Goal: Task Accomplishment & Management: Use online tool/utility

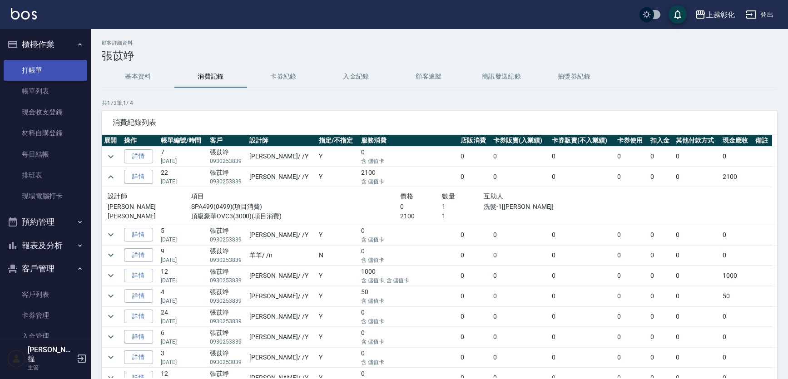
click at [59, 78] on link "打帳單" at bounding box center [46, 70] width 84 height 21
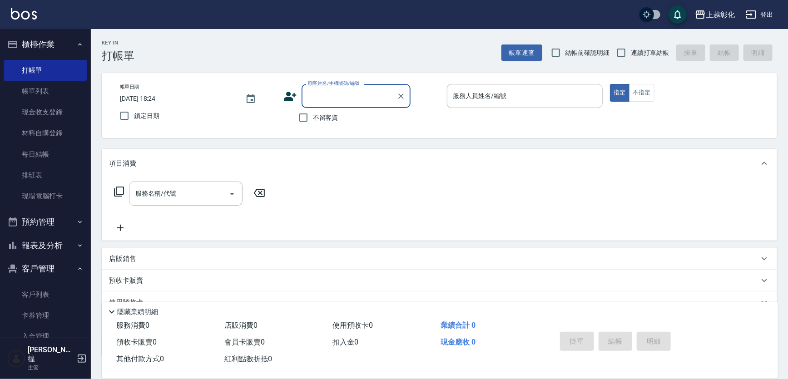
click at [317, 116] on span "不留客資" at bounding box center [325, 118] width 25 height 10
click at [313, 116] on input "不留客資" at bounding box center [303, 117] width 19 height 19
checkbox input "true"
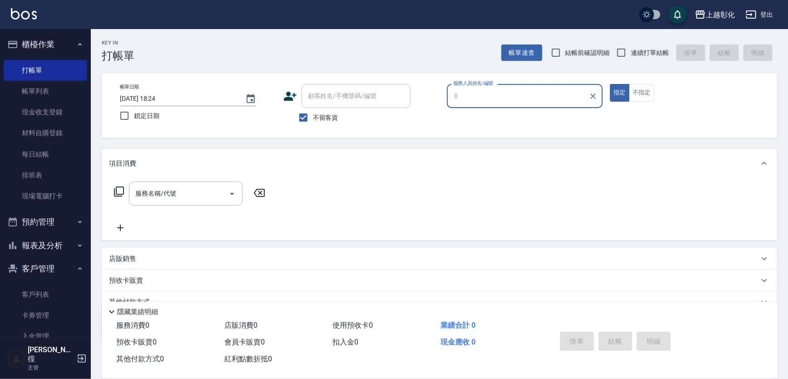
type input "E"
type button "true"
type input "[PERSON_NAME]-e"
click at [645, 48] on span "連續打單結帳" at bounding box center [650, 53] width 38 height 10
click at [631, 48] on input "連續打單結帳" at bounding box center [621, 52] width 19 height 19
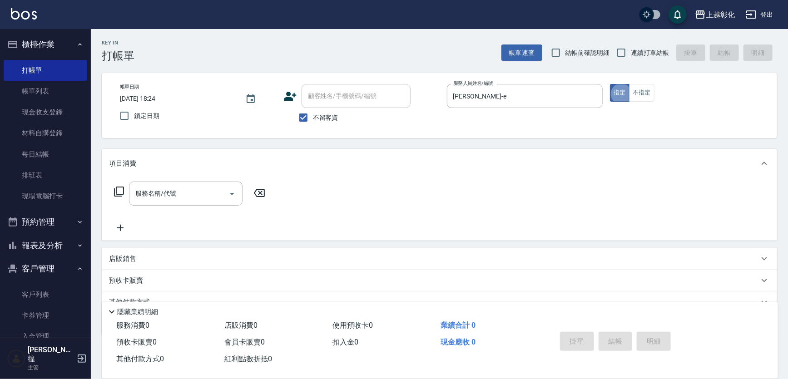
checkbox input "true"
click at [649, 99] on button "不指定" at bounding box center [641, 93] width 25 height 18
type button "false"
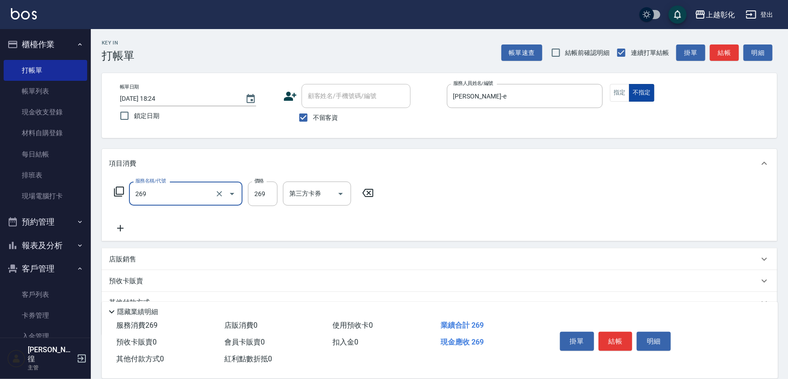
type input "一般洗剪(269)"
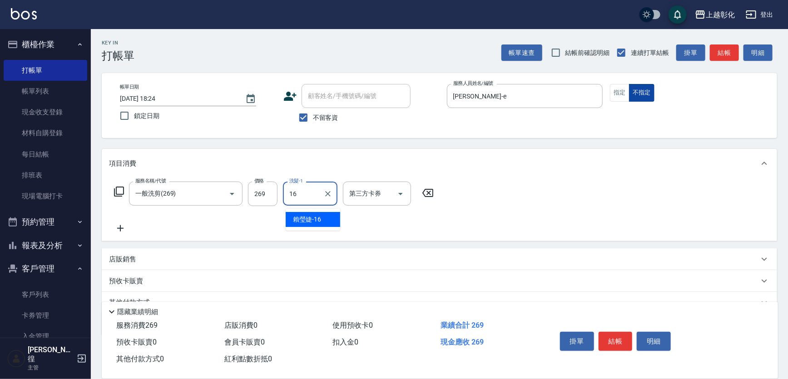
type input "[PERSON_NAME]-16"
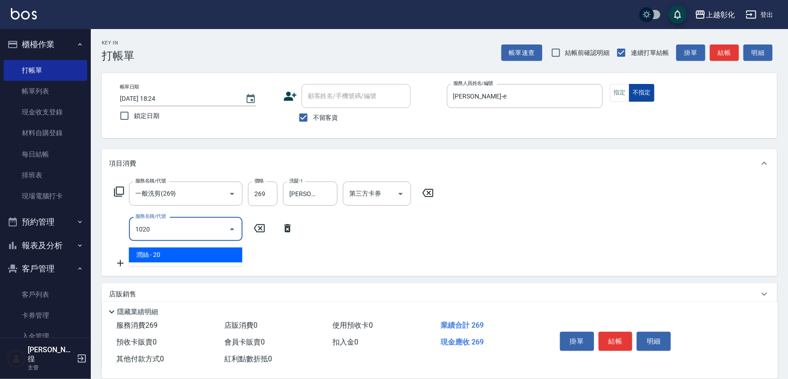
type input "潤絲(1020)"
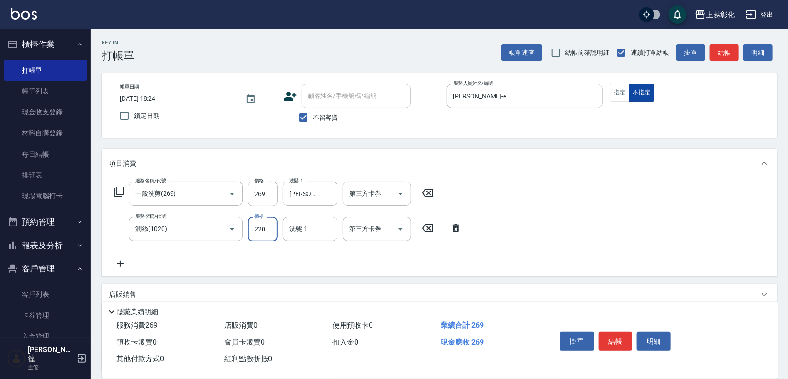
type input "220"
type input "1"
type input "[PERSON_NAME]-16"
click at [266, 231] on input "220" at bounding box center [263, 229] width 30 height 25
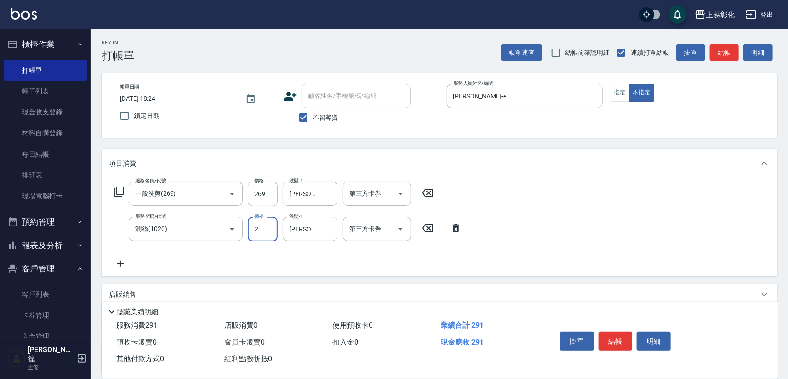
type input "20"
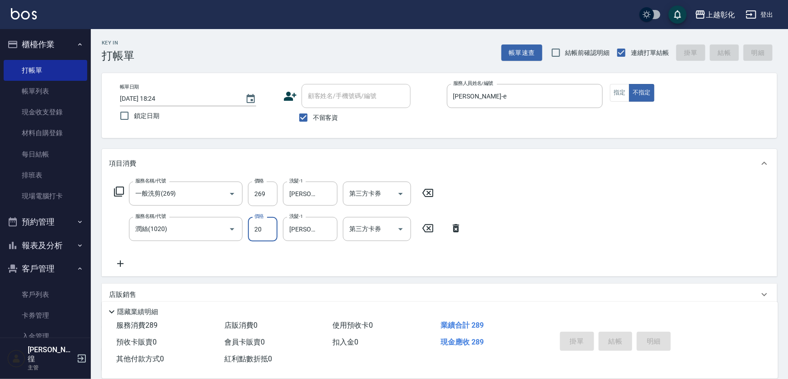
type input "[DATE] 18:25"
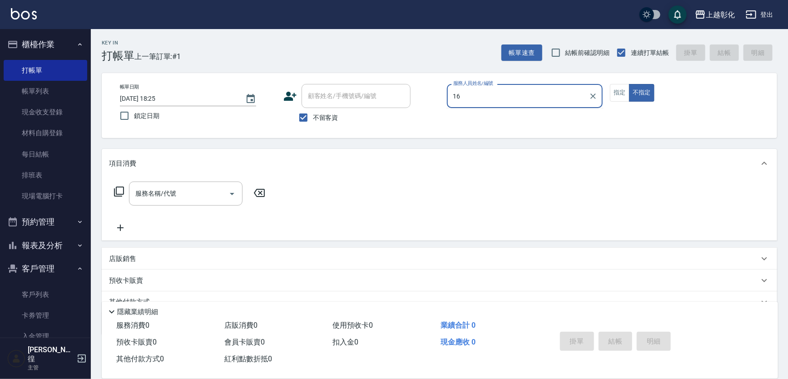
type input "[PERSON_NAME]-16"
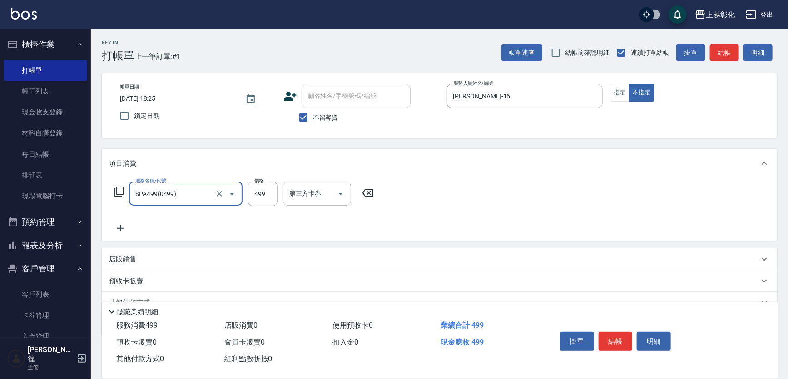
type input "SPA499(0499)"
type input "500"
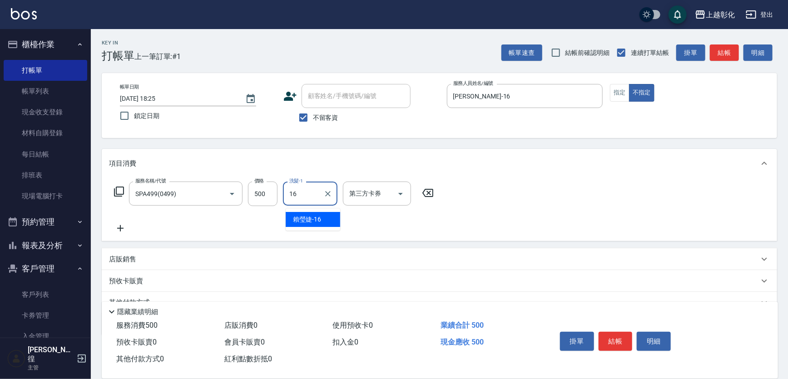
type input "[PERSON_NAME]-16"
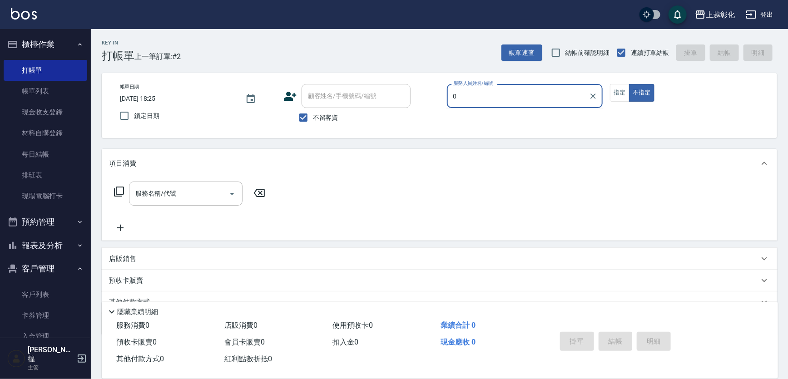
type input "0"
click at [323, 119] on span "不留客資" at bounding box center [325, 118] width 25 height 10
click at [313, 119] on input "不留客資" at bounding box center [303, 117] width 19 height 19
checkbox input "false"
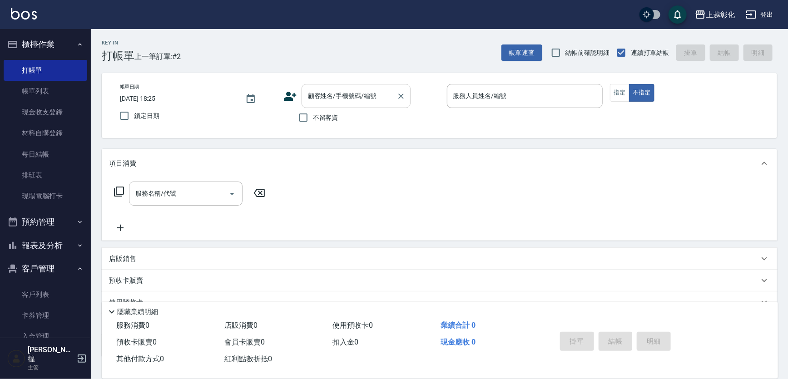
click at [332, 101] on input "顧客姓名/手機號碼/編號" at bounding box center [349, 96] width 87 height 16
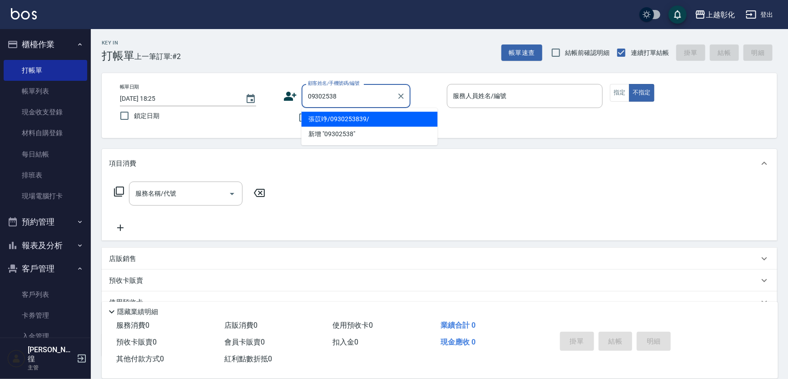
type input "張苡竫/0930253839/"
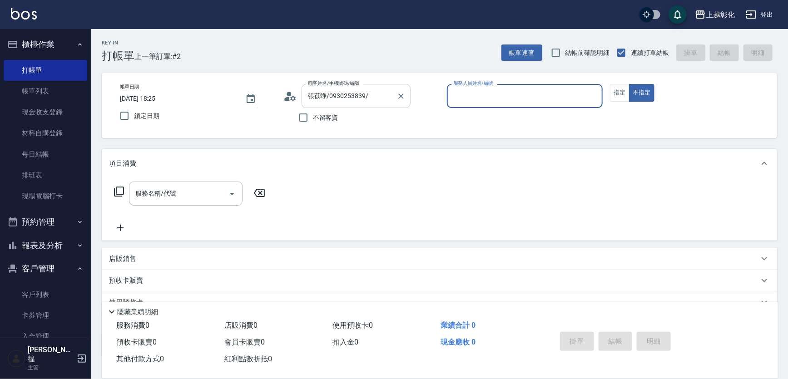
type input "ㄗ"
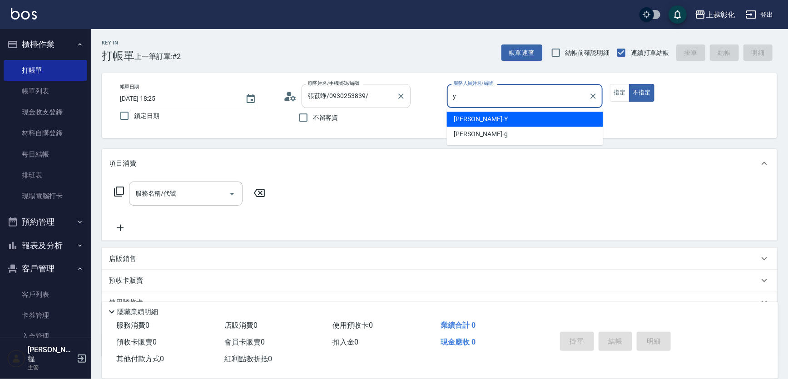
type input "[PERSON_NAME]-Y"
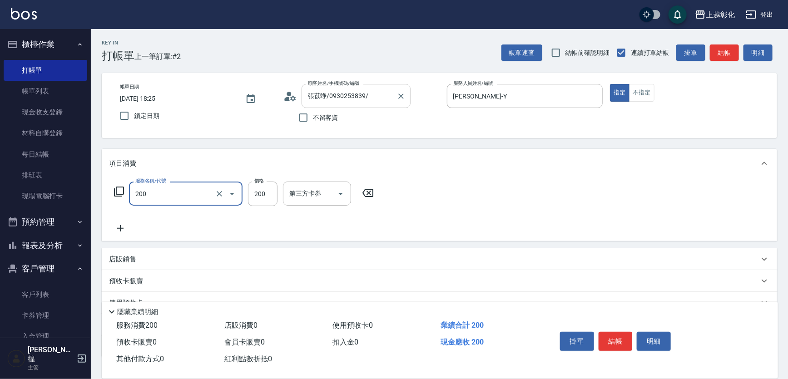
type input "New洗專案(200)"
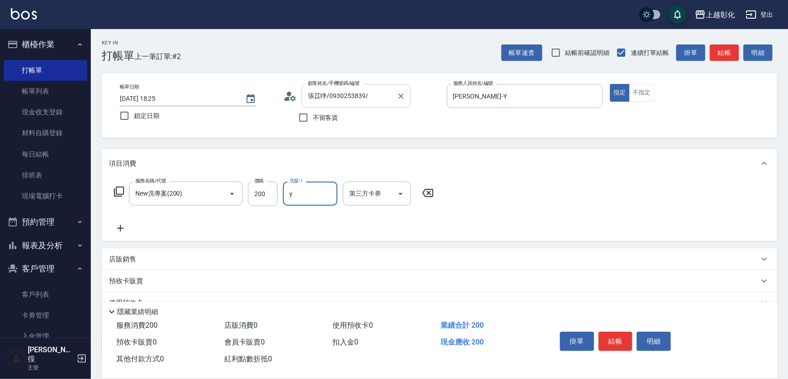
type input "[PERSON_NAME]-Y"
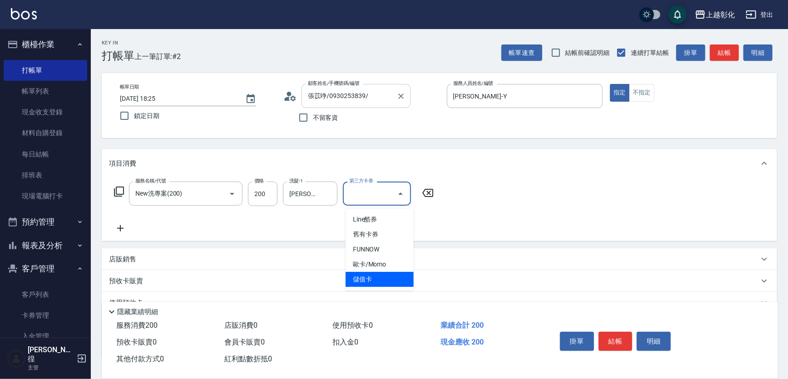
type input "儲值卡"
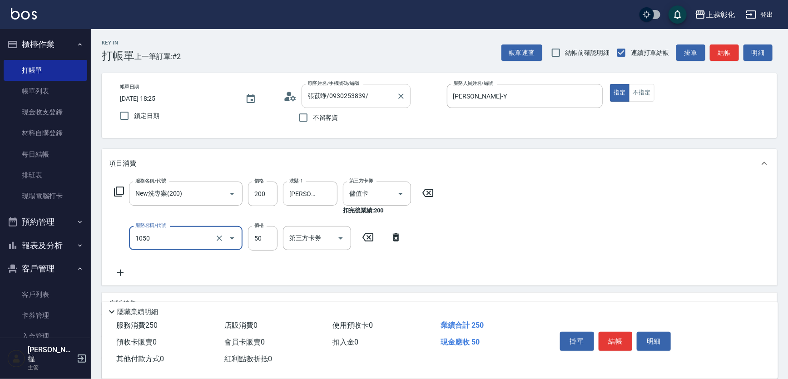
type input "精油(1050)"
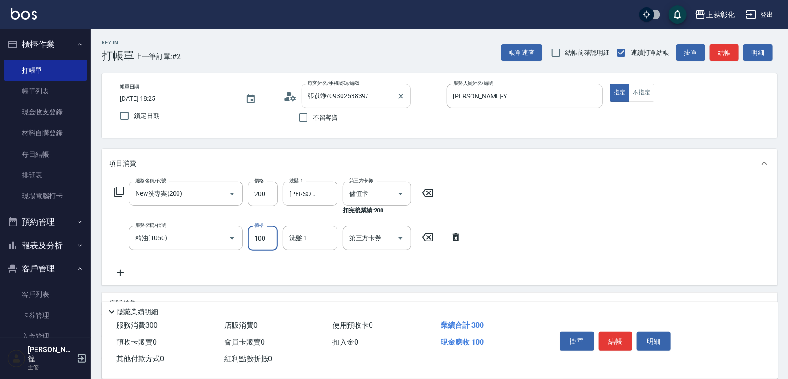
type input "100"
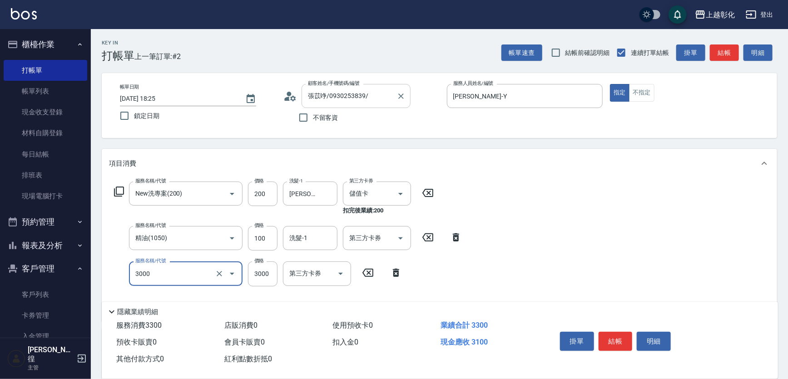
type input "頂級豪華OVC3(3000)"
type input "1000"
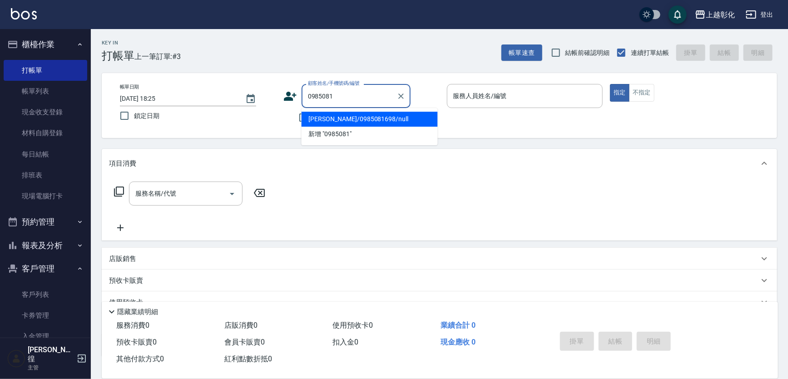
type input "[PERSON_NAME]/0985081698/null"
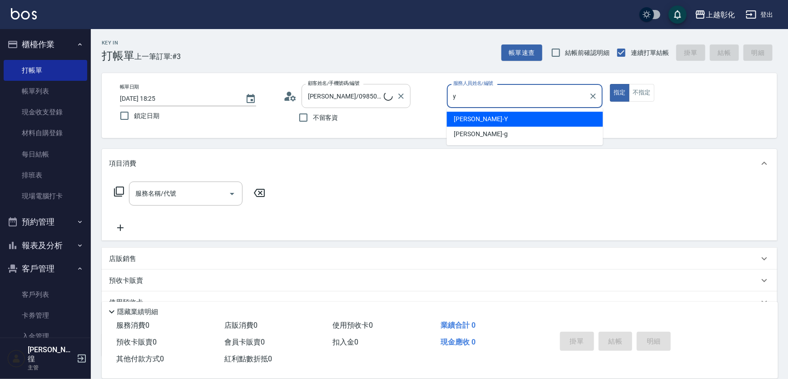
type input "[PERSON_NAME]-Y"
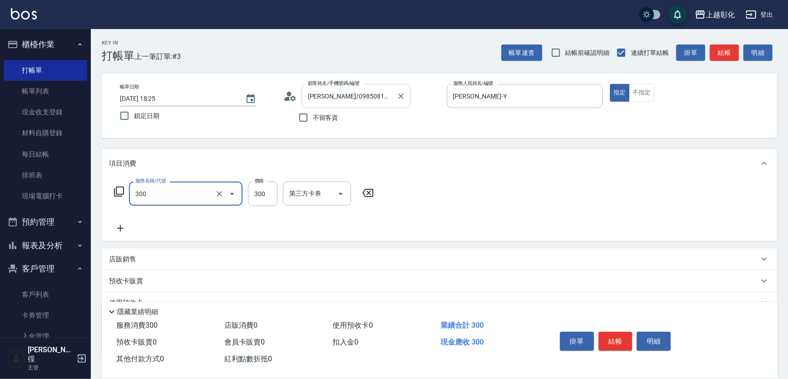
type input "A級剪髮(300)"
type input "250"
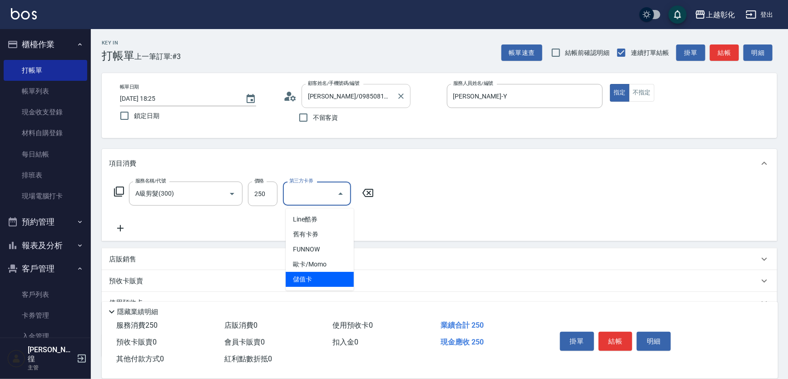
type input "儲值卡"
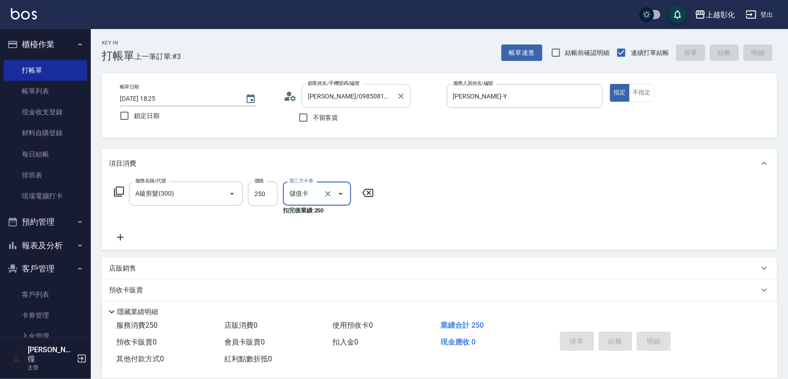
type input "[DATE] 18:26"
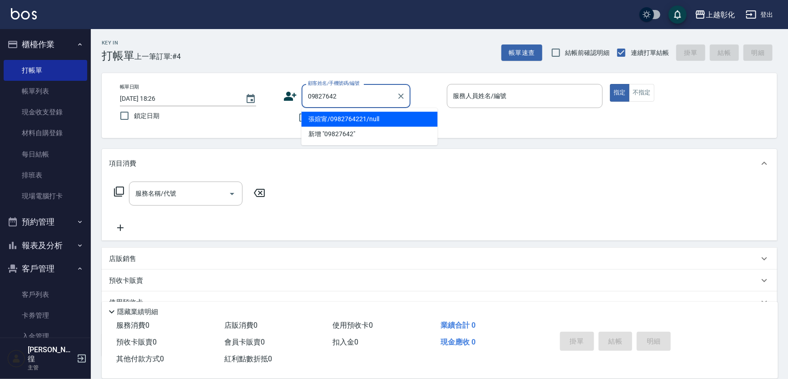
type input "張媗甯/0982764221/null"
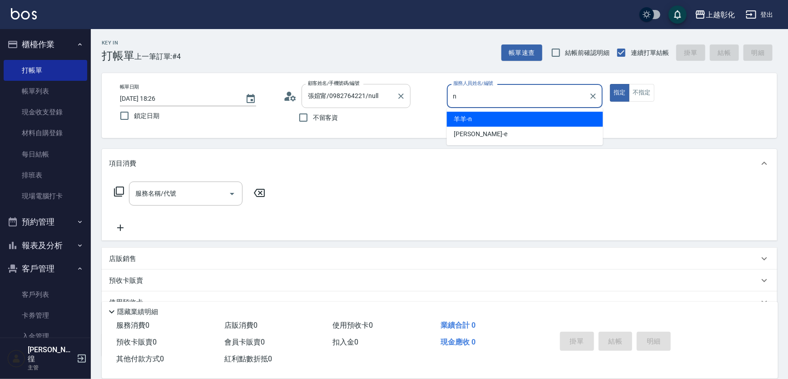
type input "羊羊-n"
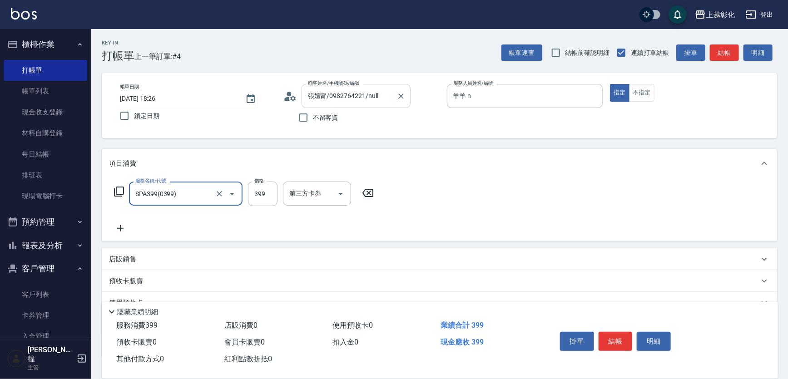
type input "SPA399(0399)"
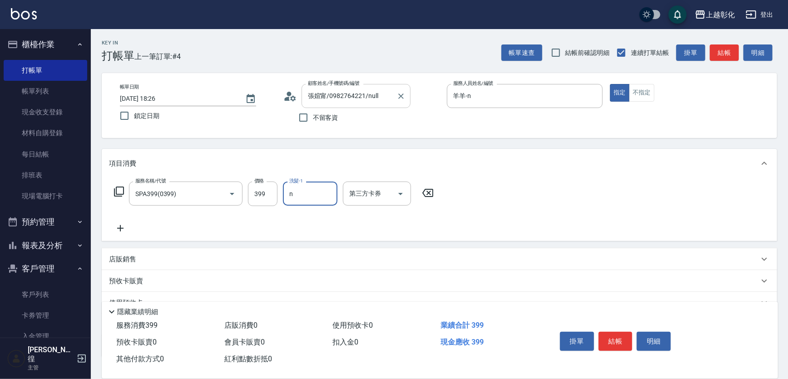
type input "羊羊-n"
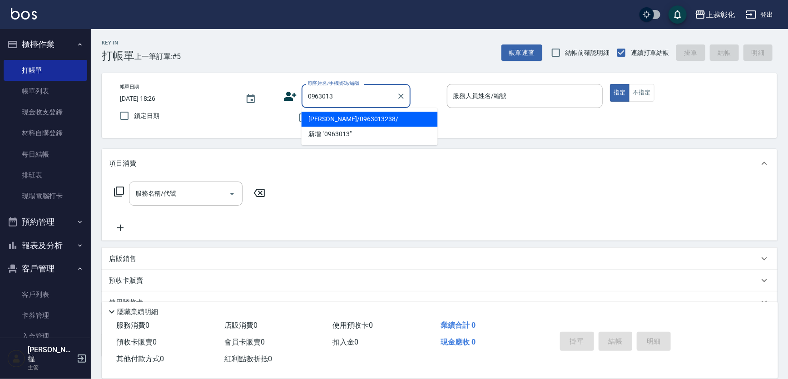
type input "[PERSON_NAME]/0963013238/"
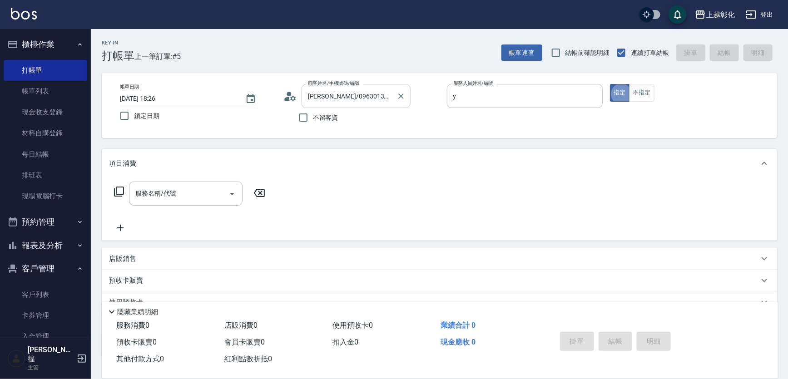
type input "[PERSON_NAME]-Y"
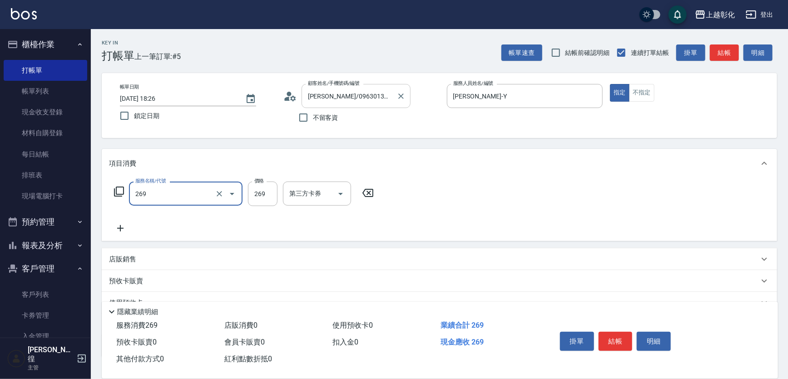
type input "一般洗剪(269)"
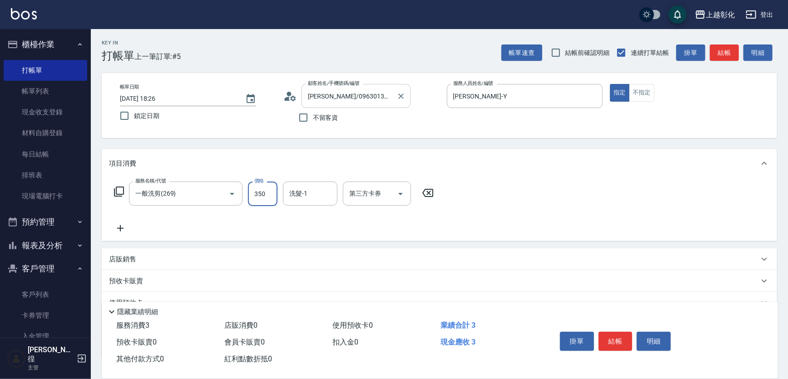
type input "350"
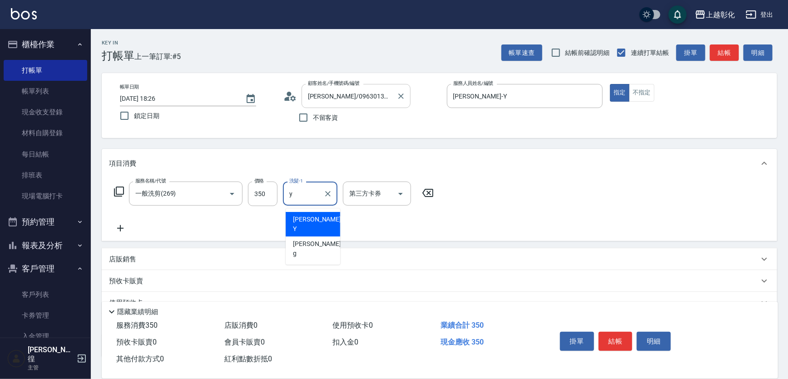
type input "[PERSON_NAME]-Y"
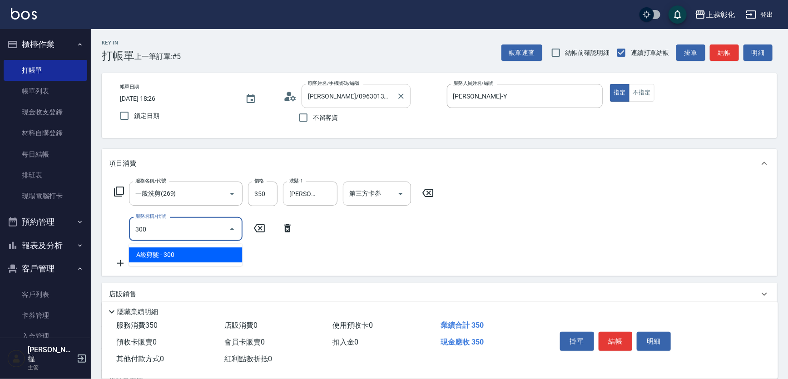
type input "A級剪髮(300)"
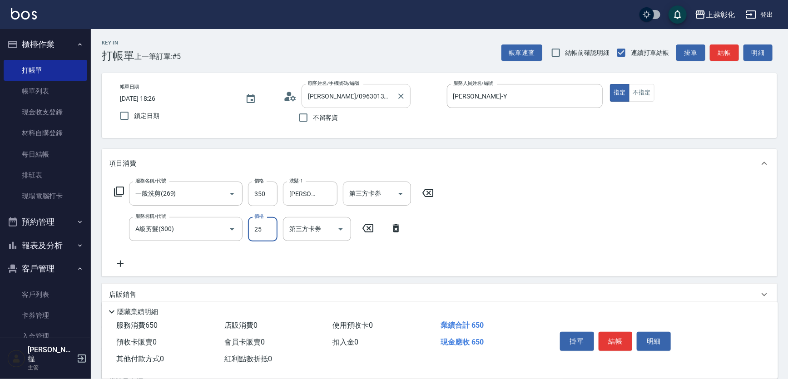
type input "250"
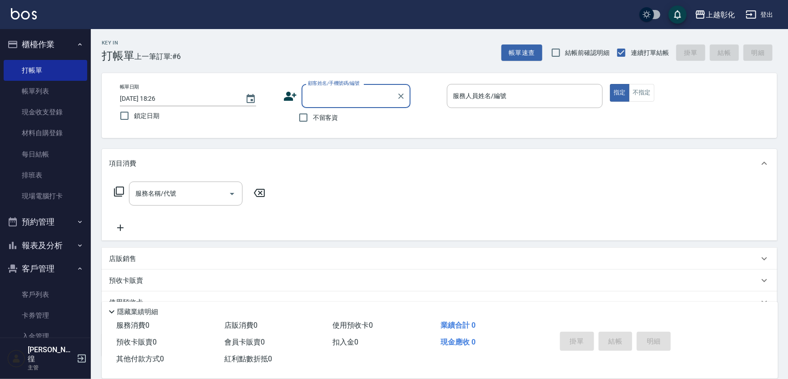
click at [318, 123] on span "不留客資" at bounding box center [325, 118] width 25 height 10
click at [313, 123] on input "不留客資" at bounding box center [303, 117] width 19 height 19
checkbox input "true"
type input "[PERSON_NAME]/0963013238/"
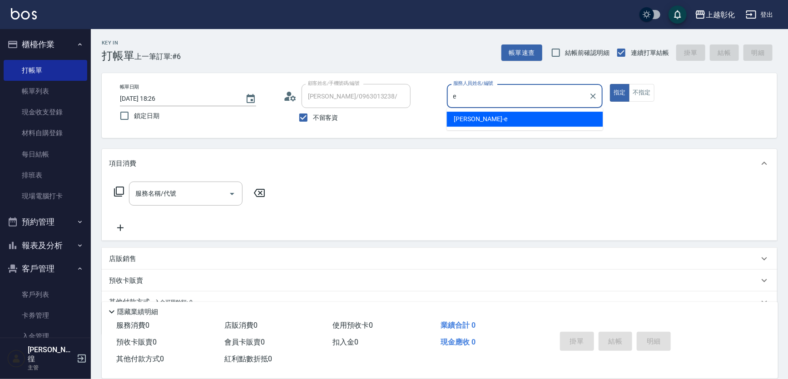
type input "[PERSON_NAME]-e"
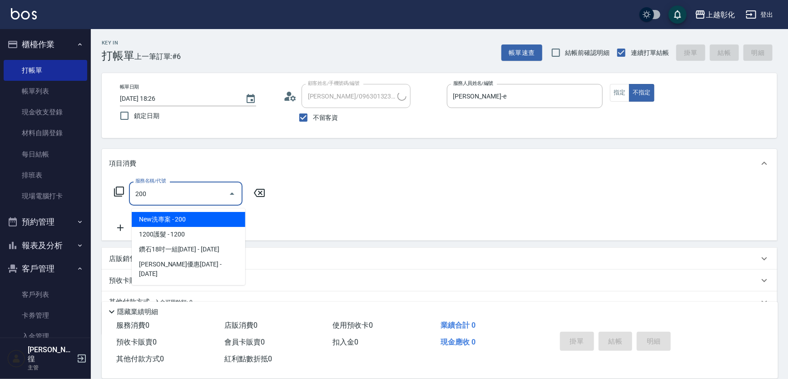
type input "New洗專案(200)"
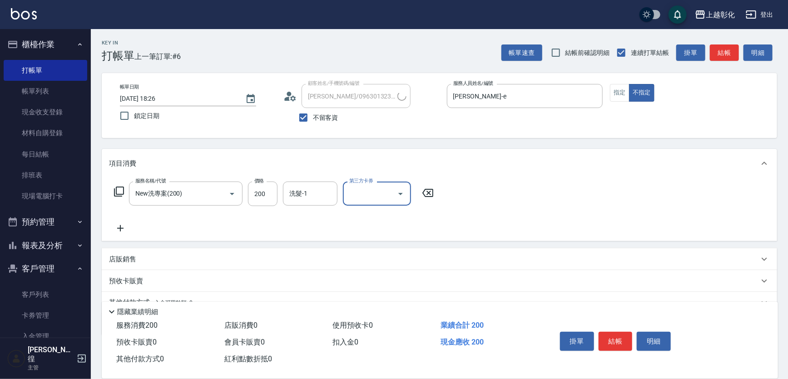
type input "399阿姨/0979208973/"
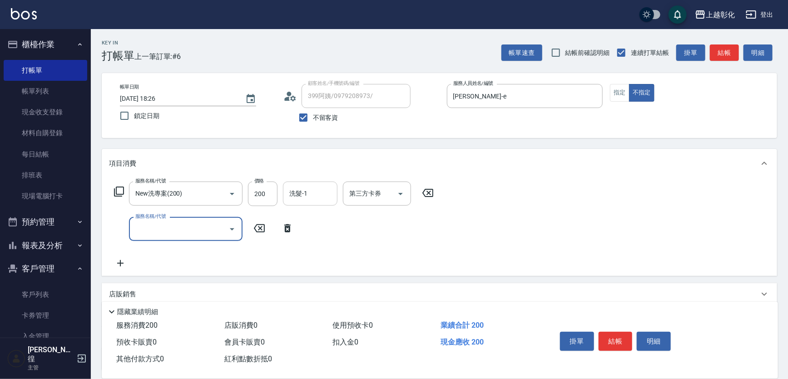
click at [313, 197] on input "洗髮-1" at bounding box center [310, 194] width 46 height 16
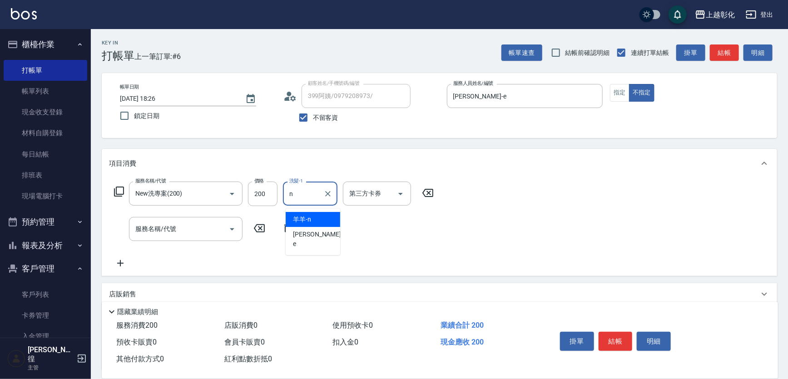
type input "羊羊-n"
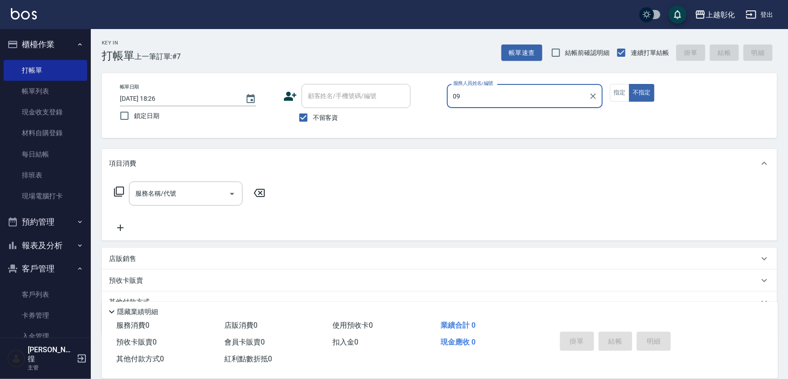
type input "0"
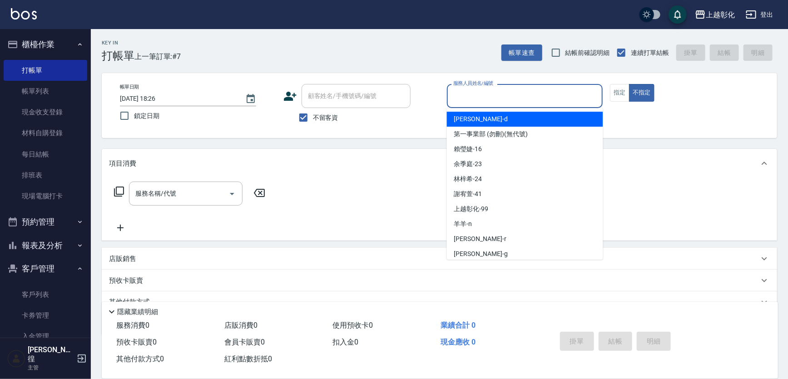
click at [357, 108] on div "顧客姓名/手機號碼/編號" at bounding box center [356, 96] width 109 height 24
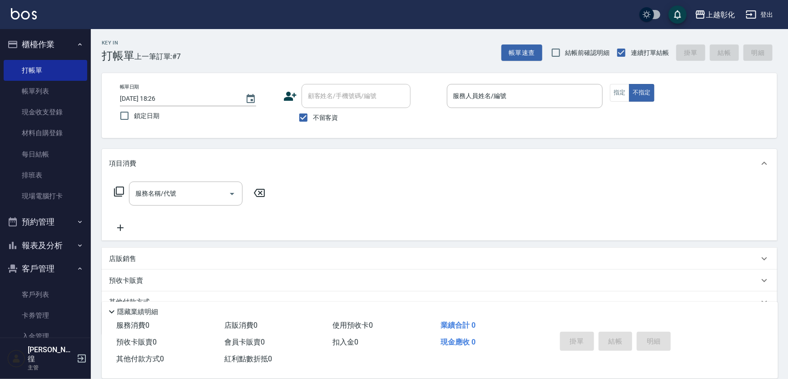
drag, startPoint x: 341, startPoint y: 117, endPoint x: 336, endPoint y: 120, distance: 5.8
click at [338, 119] on div "不留客資" at bounding box center [346, 117] width 127 height 19
click at [309, 118] on input "不留客資" at bounding box center [303, 117] width 19 height 19
checkbox input "false"
click at [312, 95] on div "顧客姓名/手機號碼/編號 顧客姓名/手機號碼/編號" at bounding box center [356, 96] width 109 height 24
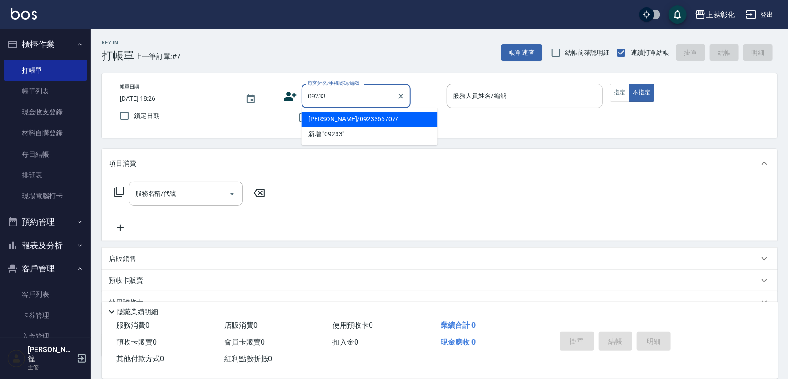
type input "[PERSON_NAME]/0923366707/"
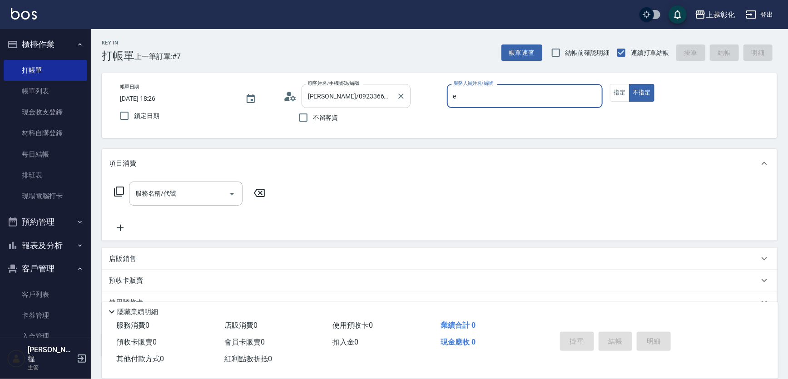
type input "[PERSON_NAME]-e"
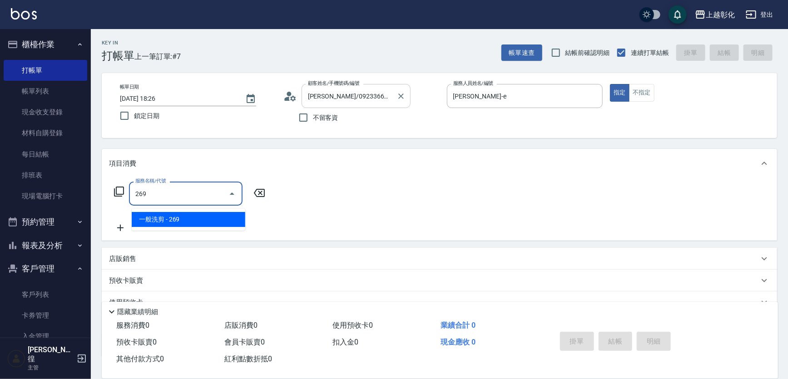
type input "一般洗剪(269)"
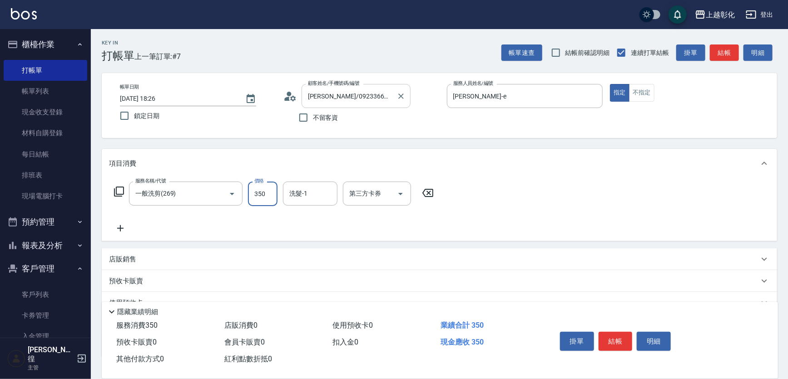
type input "350"
type input "[PERSON_NAME]-16"
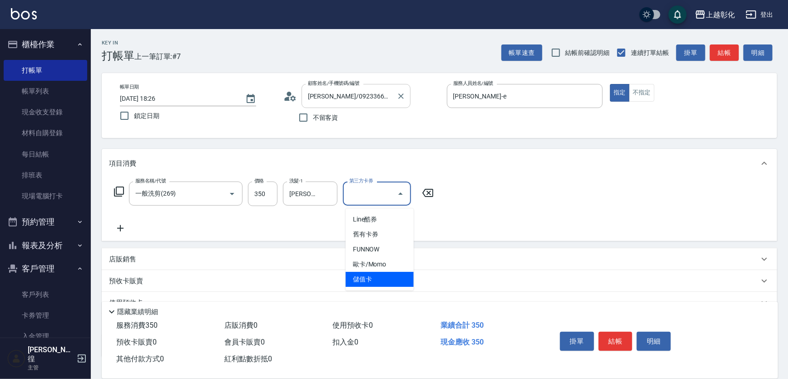
type input "儲值卡"
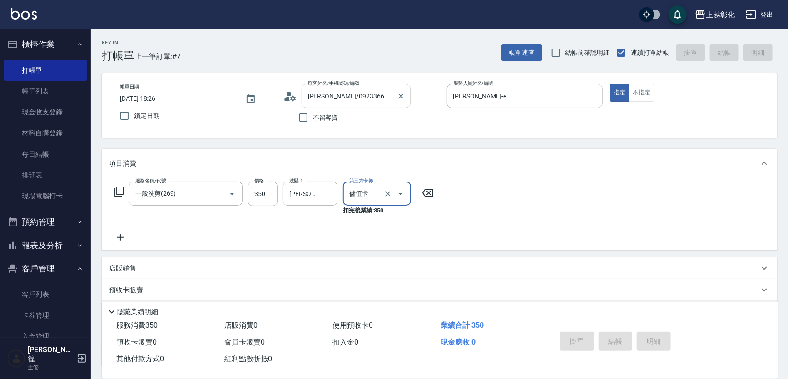
type input "[DATE] 18:27"
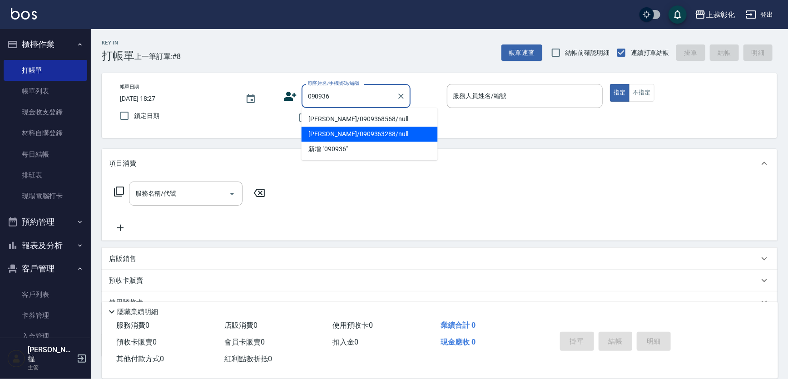
type input "[PERSON_NAME]/0909363288/null"
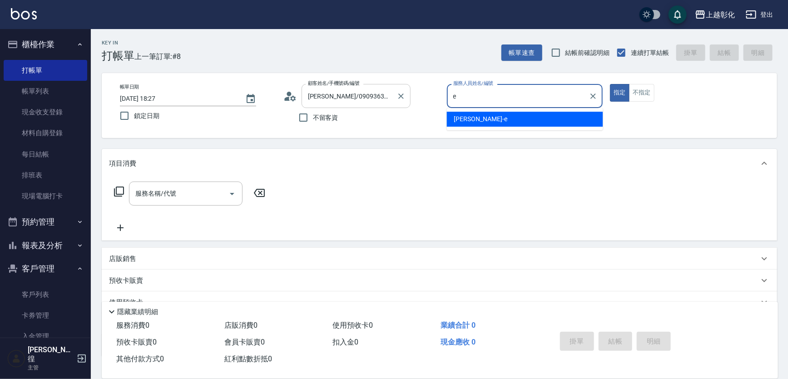
type input "[PERSON_NAME]-e"
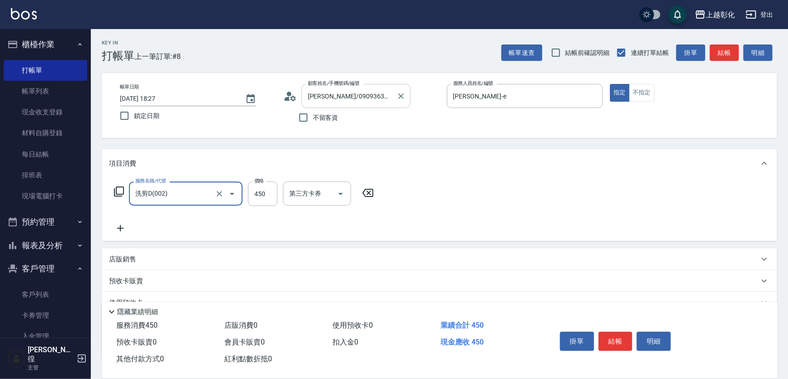
type input "洗剪D(002)"
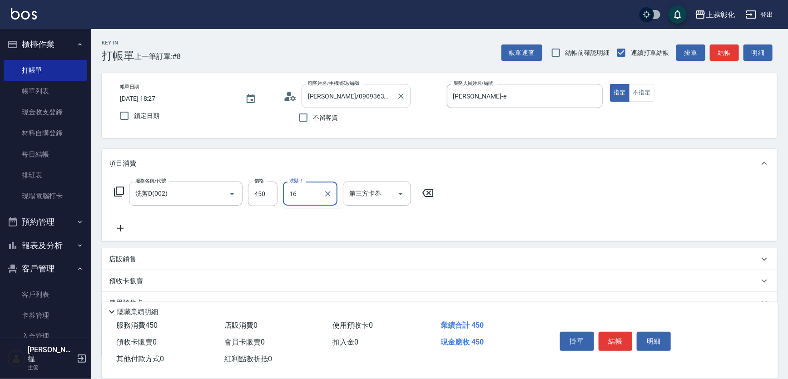
type input "[PERSON_NAME]-16"
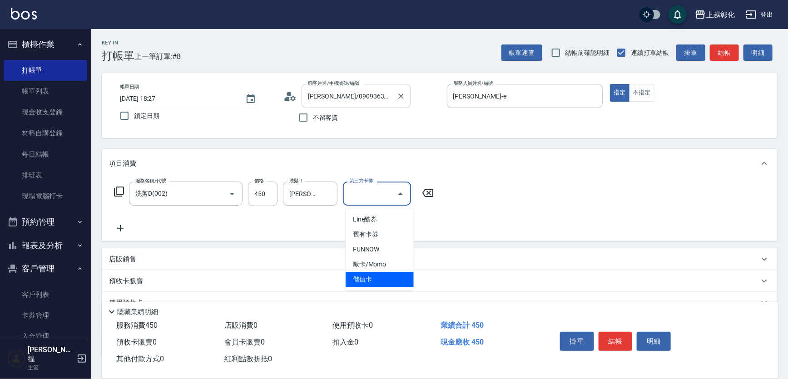
type input "儲值卡"
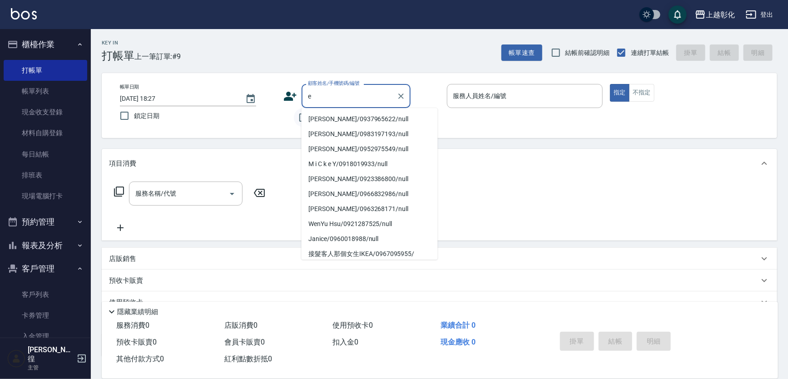
type input "e"
click at [297, 117] on input "不留客資" at bounding box center [303, 117] width 19 height 19
checkbox input "true"
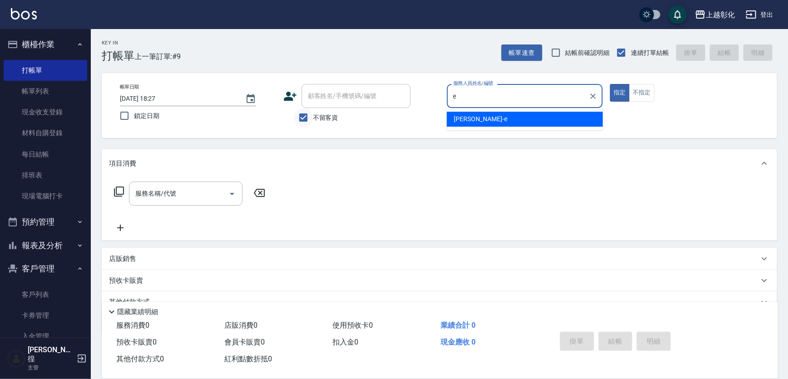
type input "[PERSON_NAME]-e"
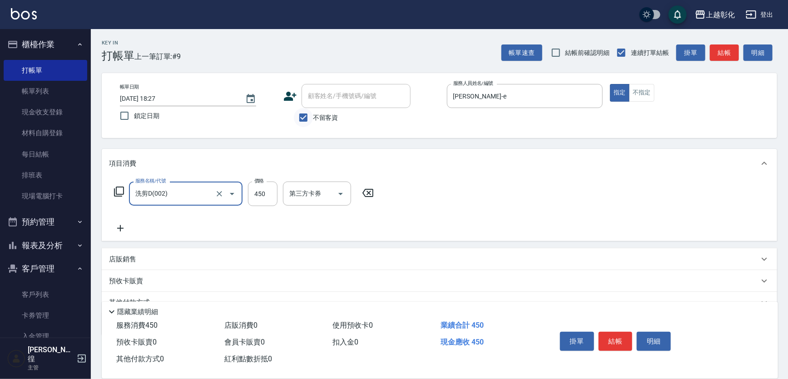
type input "洗剪D(002)"
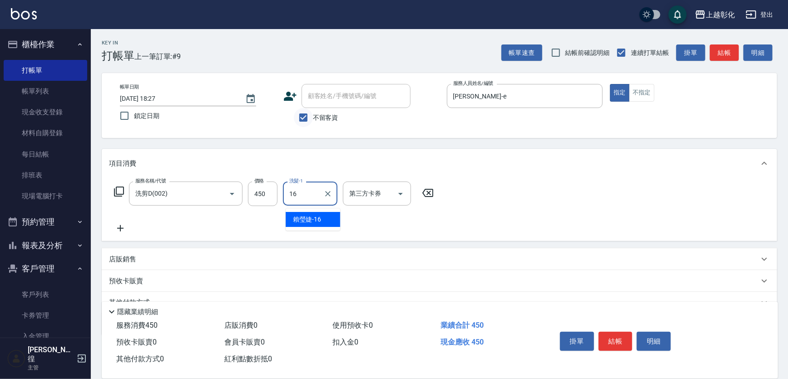
type input "[PERSON_NAME]-16"
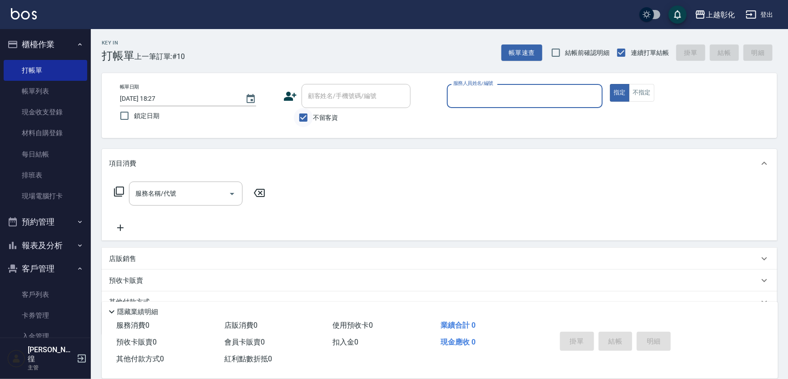
click at [297, 117] on input "不留客資" at bounding box center [303, 117] width 19 height 19
checkbox input "false"
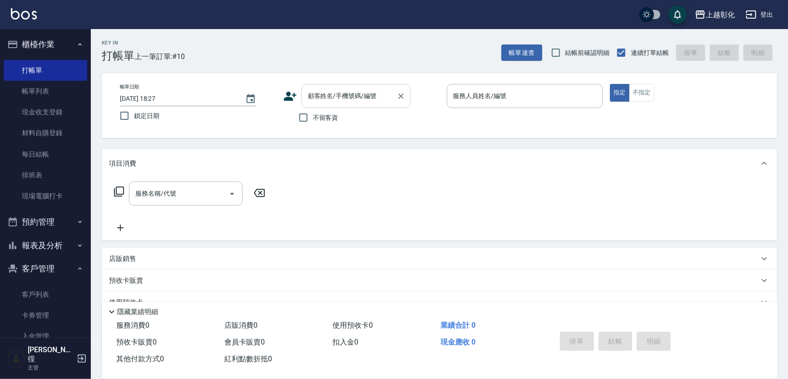
click at [321, 97] on div "顧客姓名/手機號碼/編號 顧客姓名/手機號碼/編號" at bounding box center [356, 96] width 109 height 24
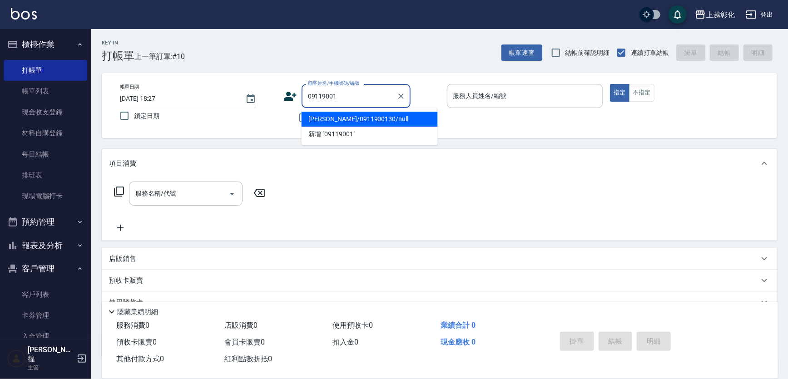
type input "[PERSON_NAME]/0911900130/null"
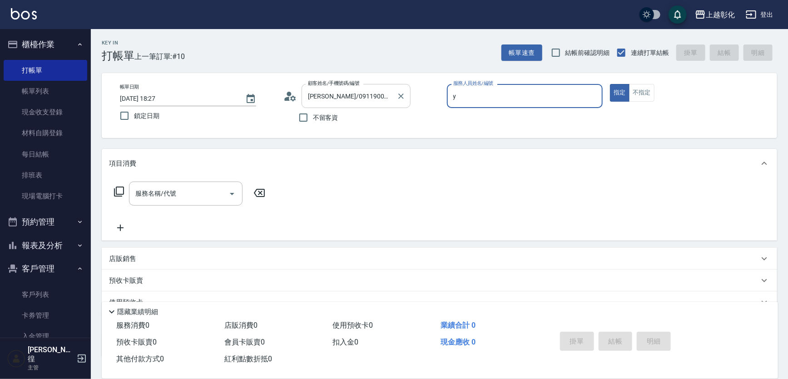
type input "[PERSON_NAME]-Y"
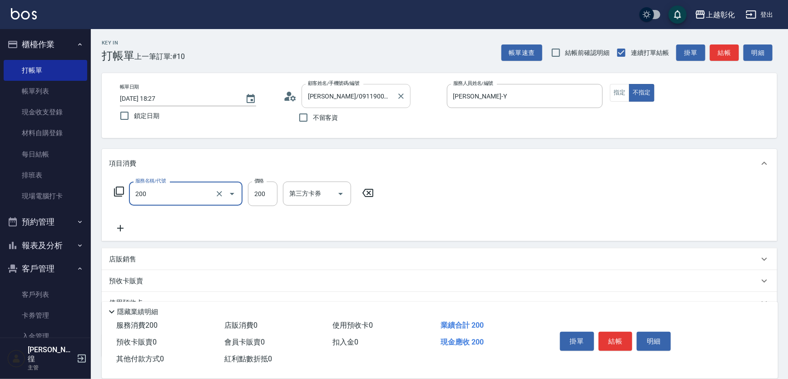
type input "New洗專案(200)"
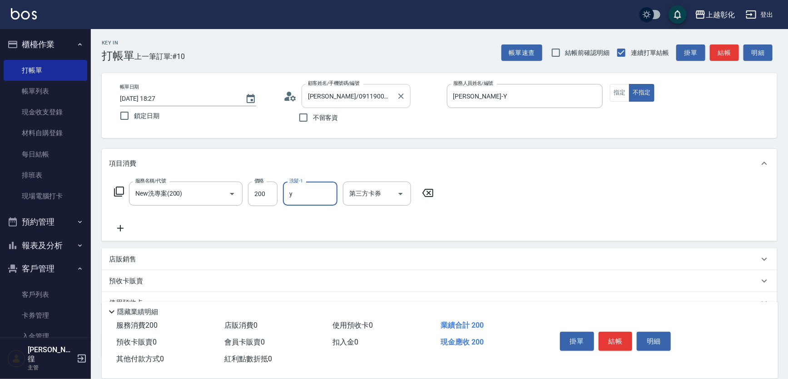
type input "[PERSON_NAME]-Y"
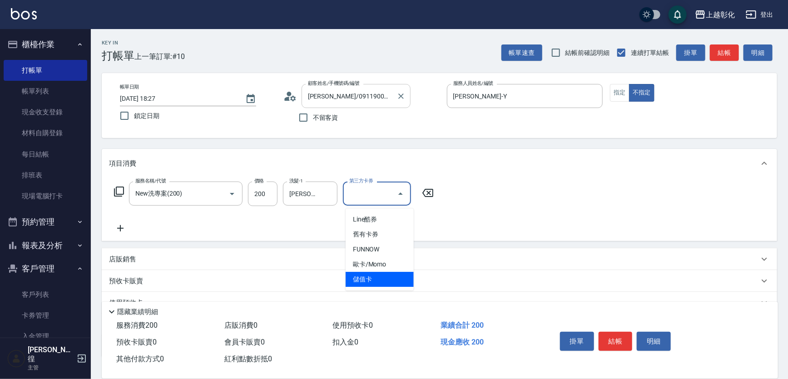
type input "儲值卡"
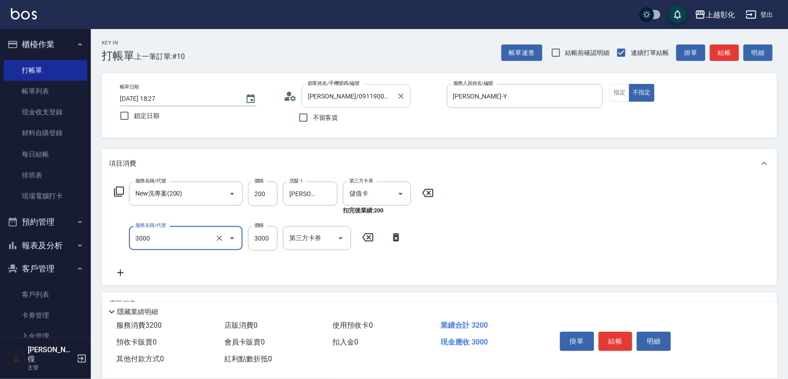
type input "頂級豪華OVC3(3000)"
type input "1000"
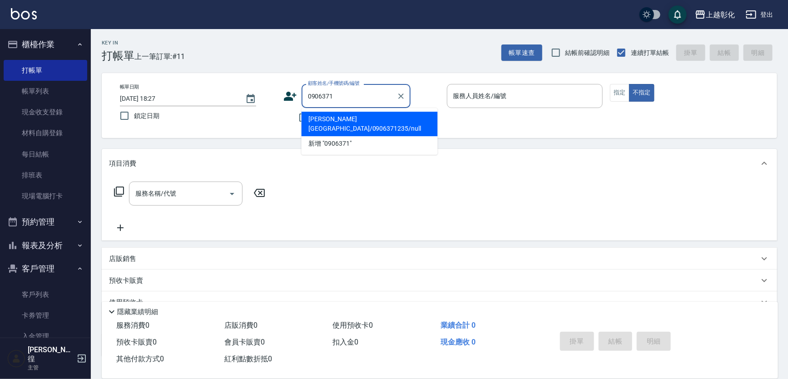
type input "[PERSON_NAME][GEOGRAPHIC_DATA]/0906371235/null"
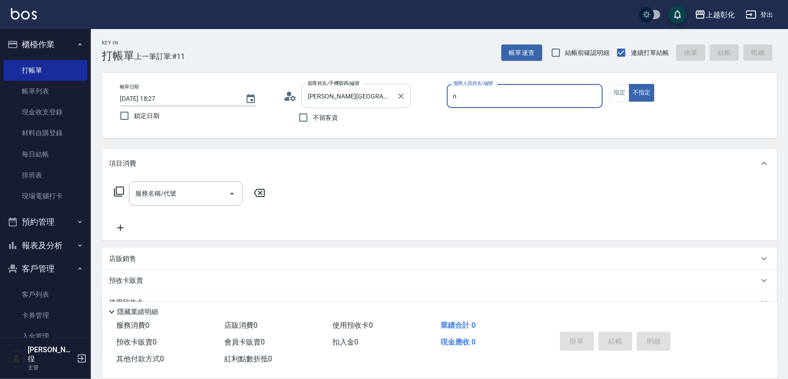
type input "羊羊-n"
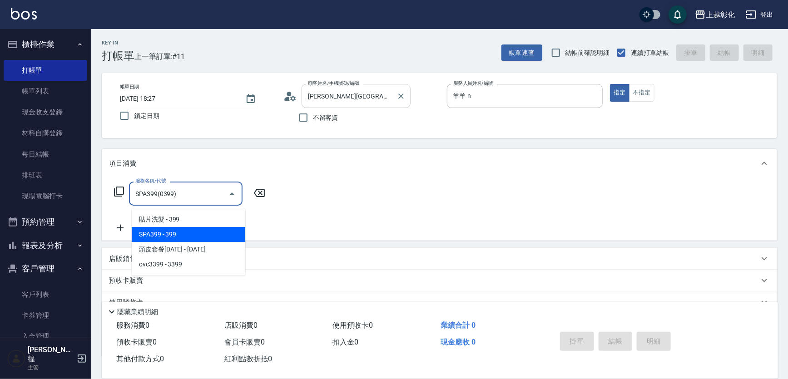
type input "SPA399(0399)"
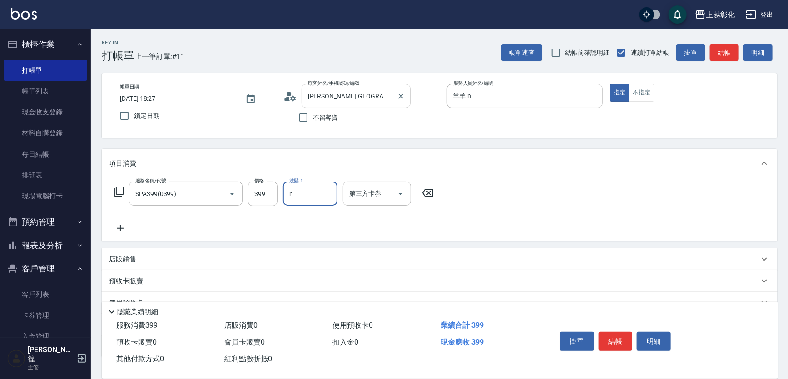
type input "羊羊-n"
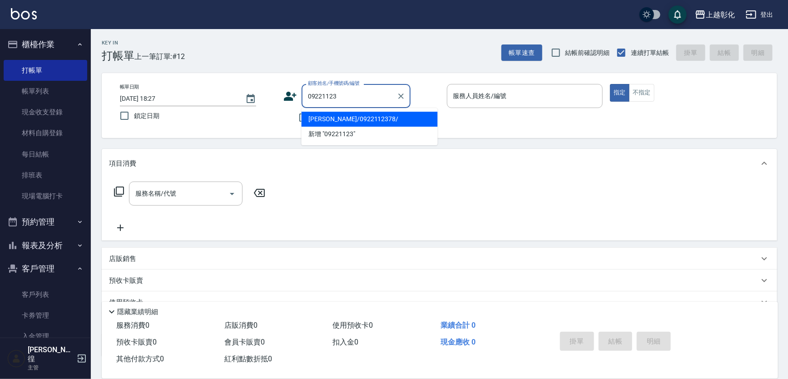
type input "[PERSON_NAME]/0922112378/"
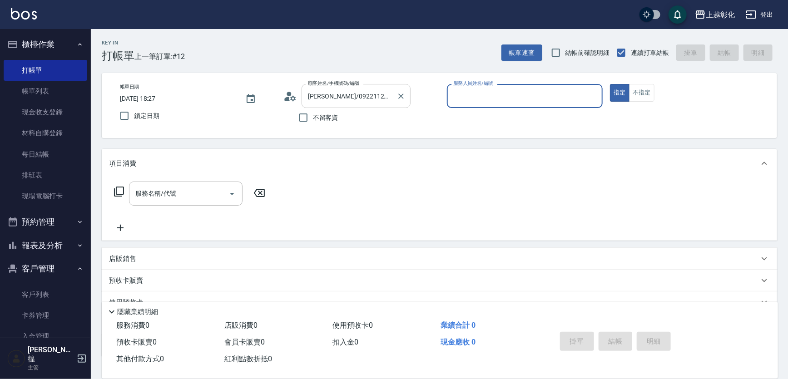
click at [610, 84] on button "指定" at bounding box center [620, 93] width 20 height 18
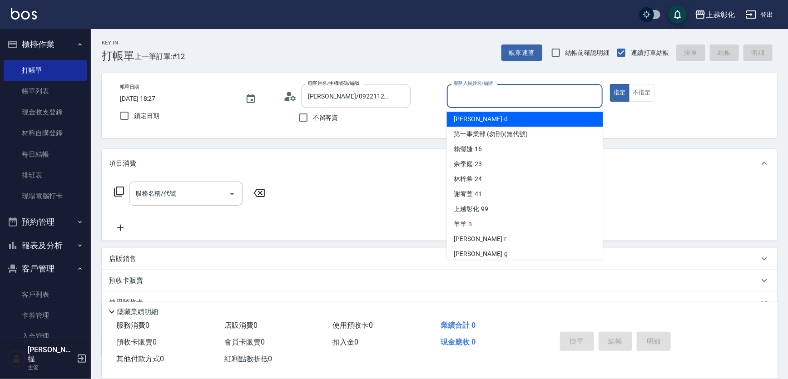
click at [512, 90] on input "服務人員姓名/編號" at bounding box center [525, 96] width 148 height 16
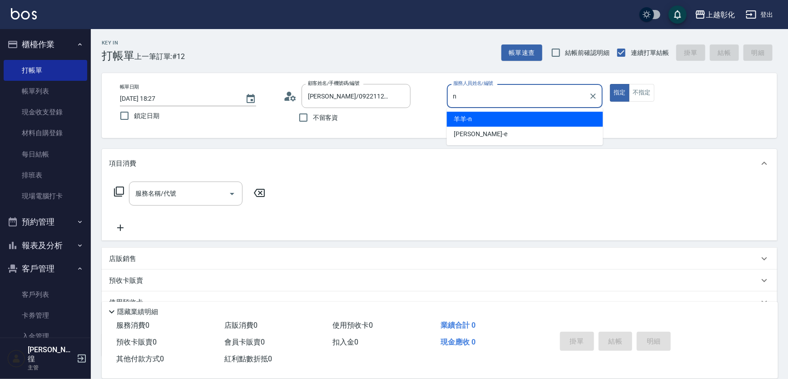
type input "羊羊-n"
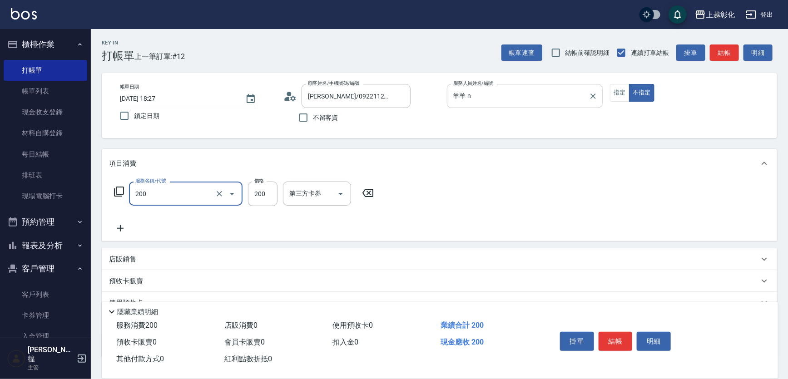
type input "New洗專案(200)"
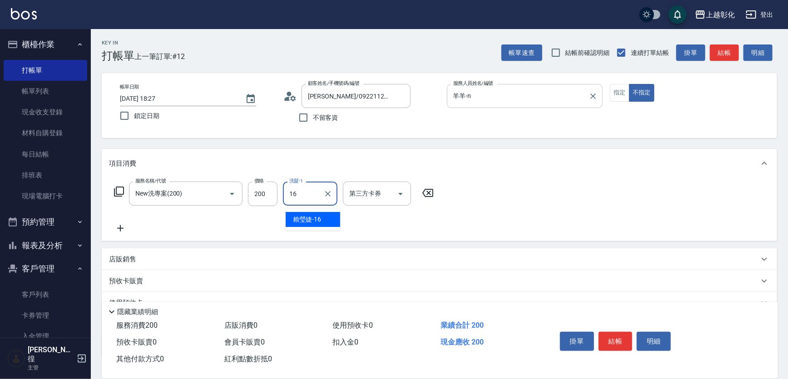
type input "[PERSON_NAME]-16"
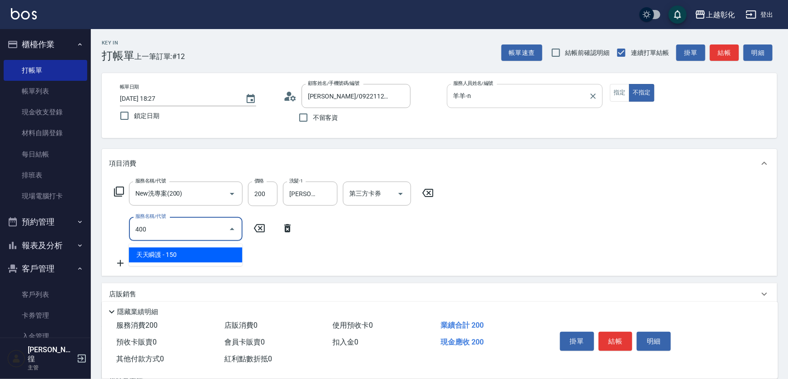
type input "天天瞬護(400)"
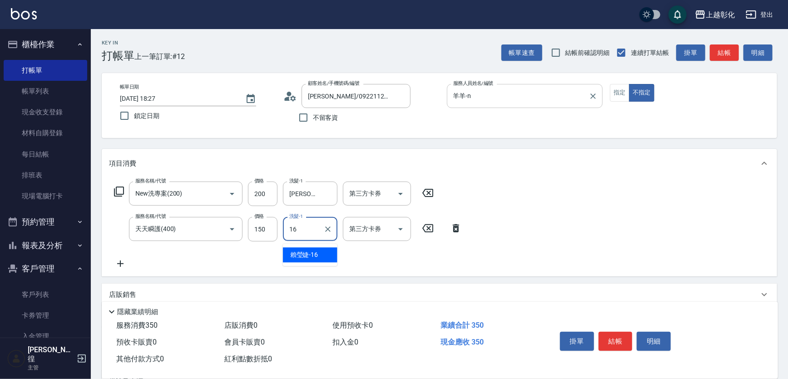
type input "[PERSON_NAME]-16"
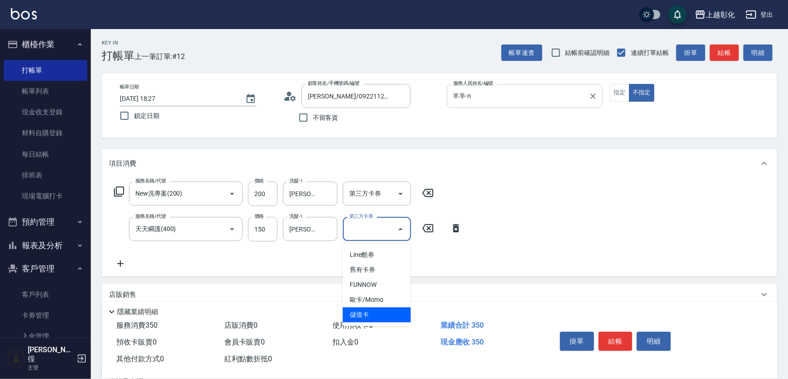
type input "儲值卡"
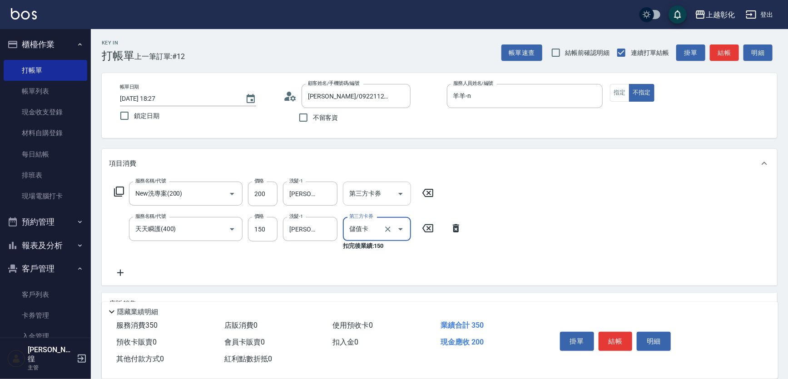
click at [354, 199] on div "第三方卡券 第三方卡券" at bounding box center [377, 194] width 68 height 24
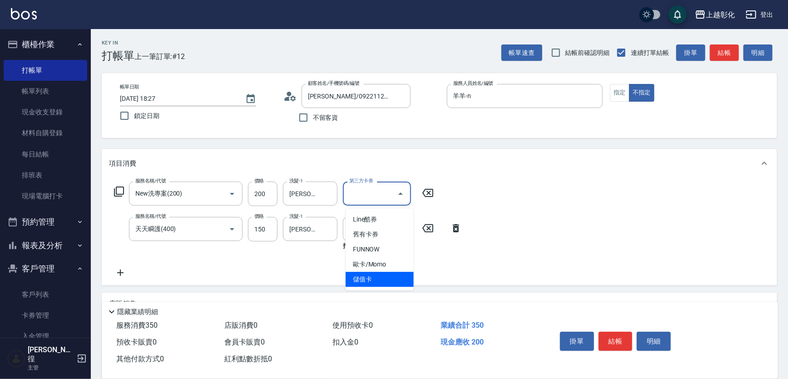
type input "儲值卡"
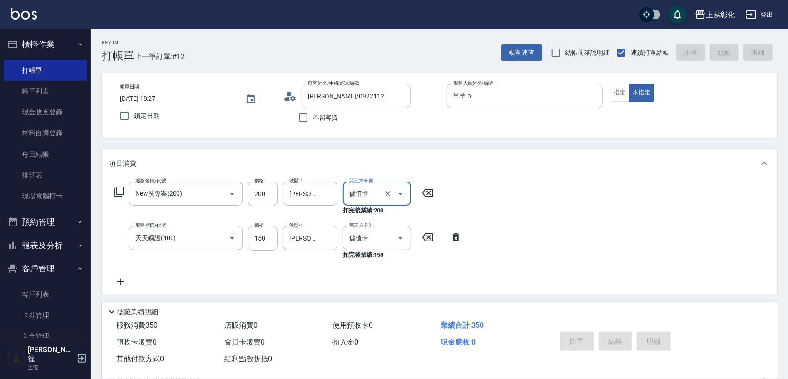
type input "[DATE] 18:28"
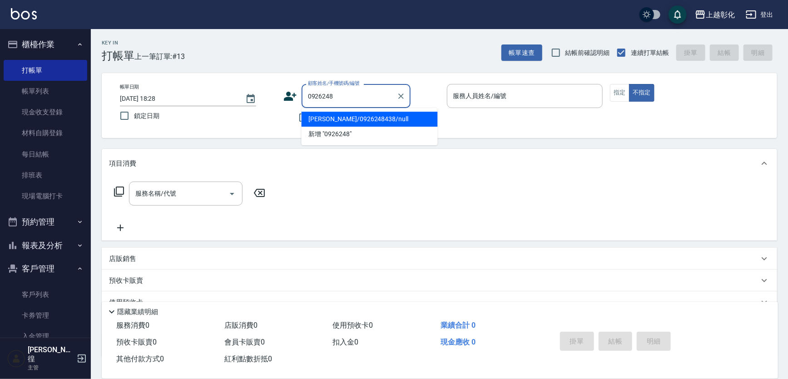
type input "[PERSON_NAME]/0926248438/null"
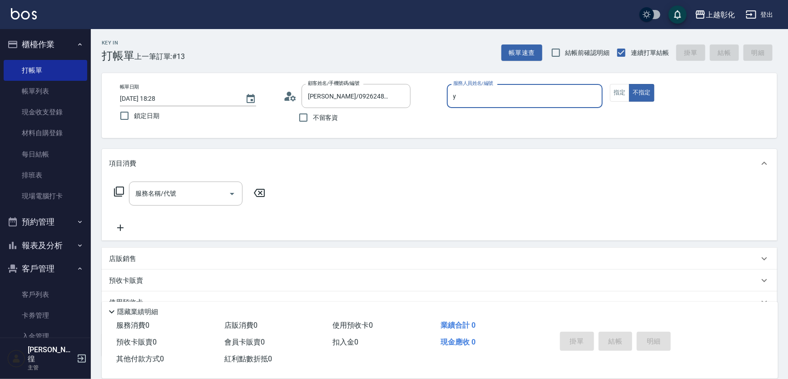
type input "[PERSON_NAME]-Y"
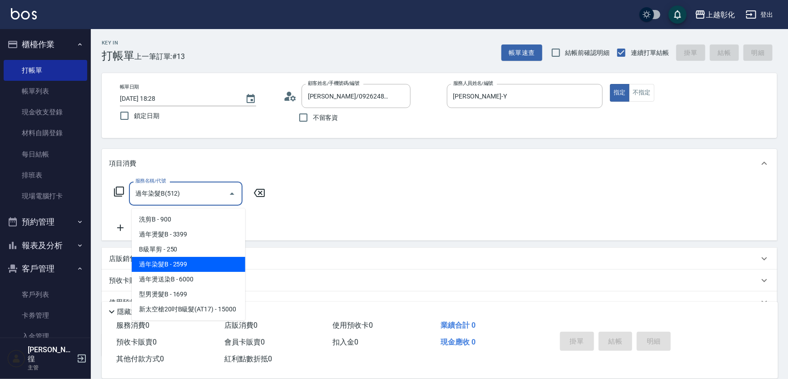
type input "過年染髮B(512)"
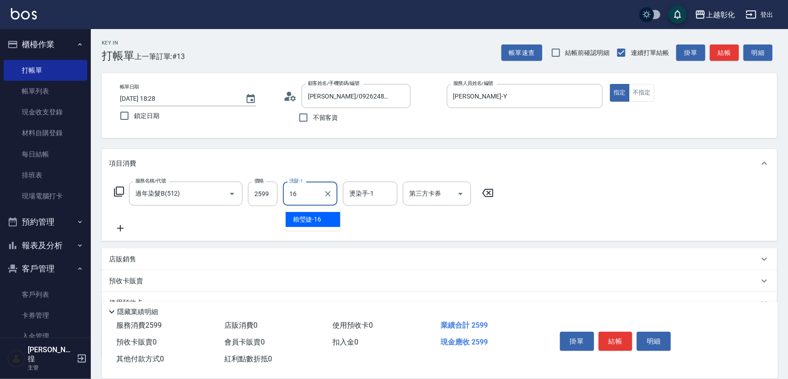
type input "[PERSON_NAME]-16"
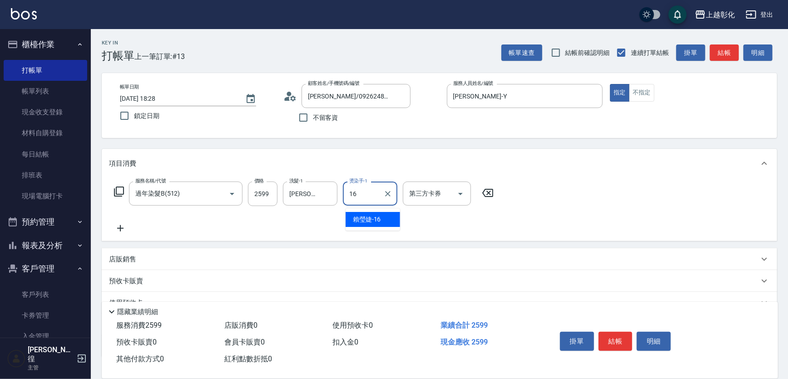
type input "[PERSON_NAME]-16"
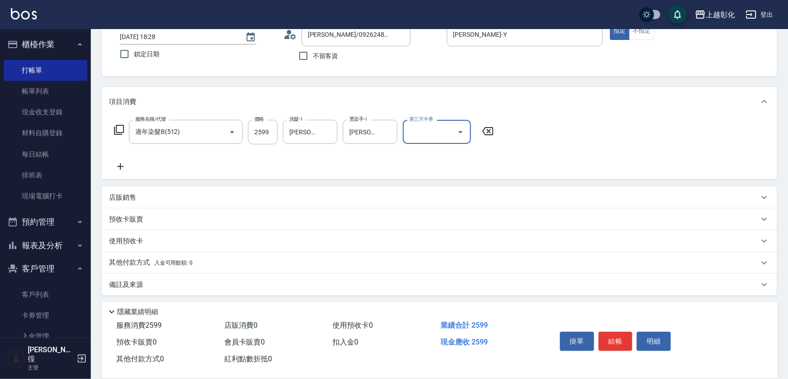
scroll to position [80, 0]
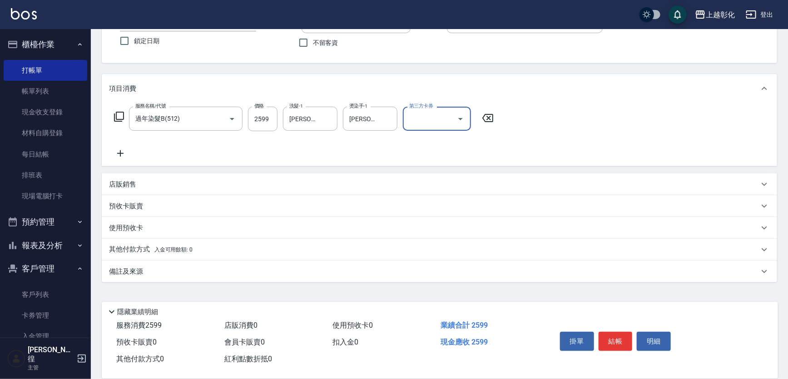
click at [156, 256] on div "其他付款方式 入金可用餘額: 0" at bounding box center [440, 250] width 676 height 22
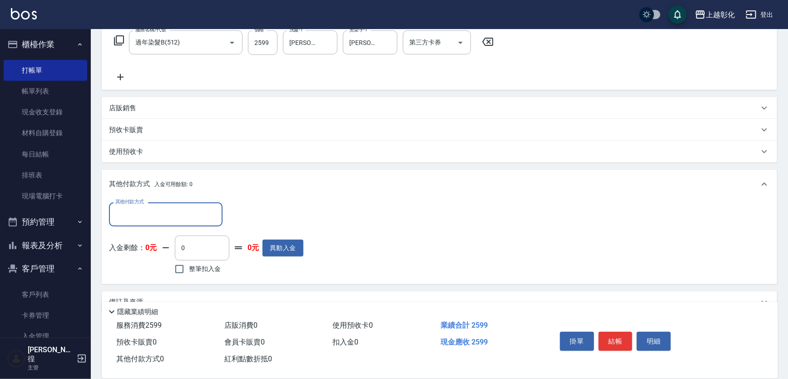
scroll to position [157, 0]
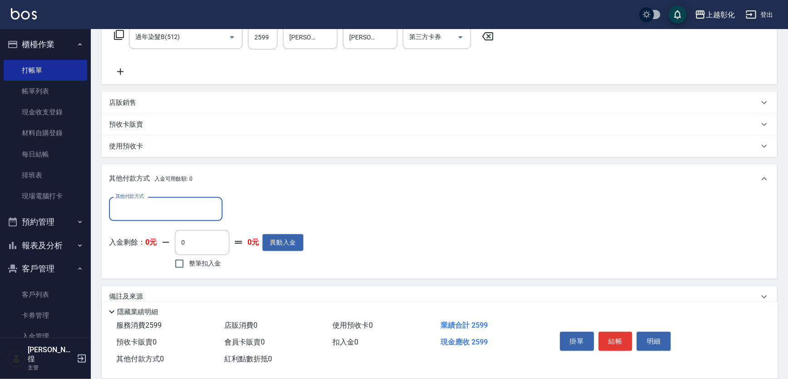
click at [155, 209] on input "其他付款方式" at bounding box center [165, 209] width 105 height 16
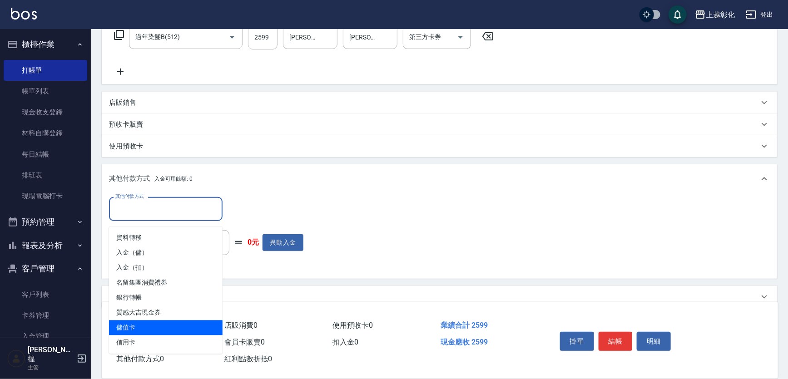
click at [155, 326] on span "儲值卡" at bounding box center [166, 328] width 114 height 15
type input "儲值卡"
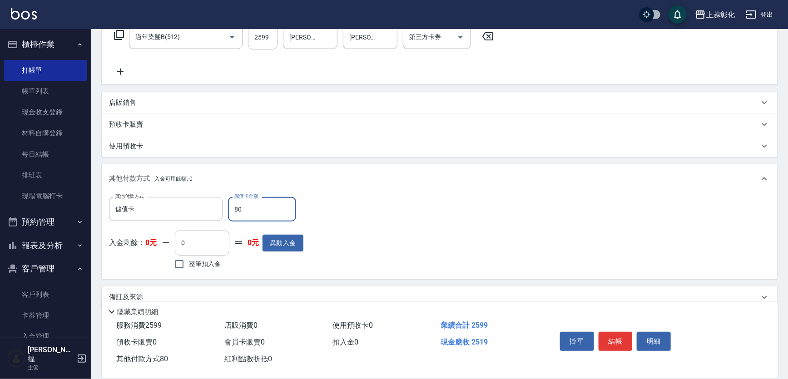
type input "809"
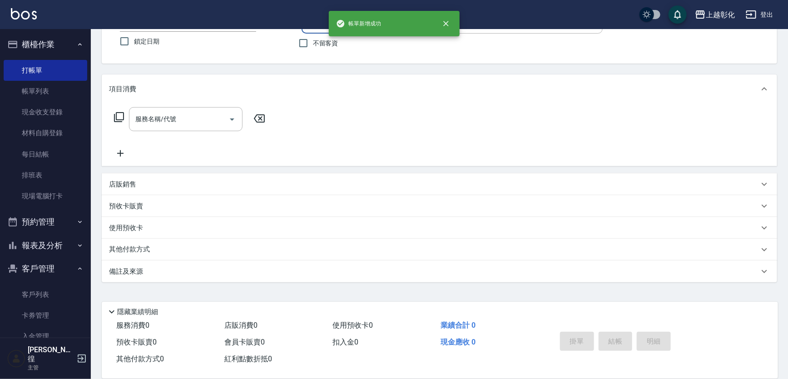
scroll to position [0, 0]
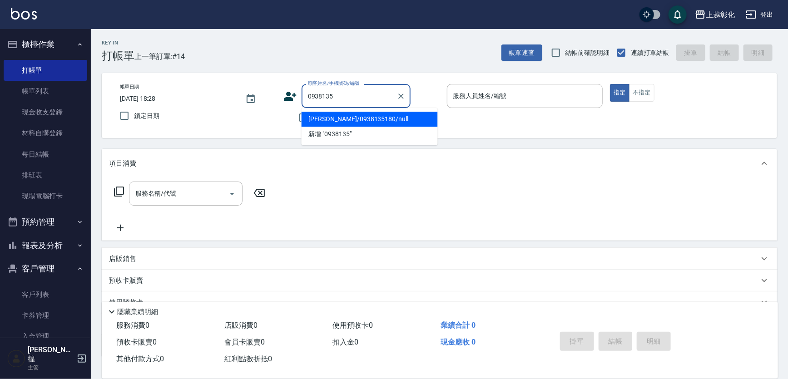
type input "[PERSON_NAME]/0938135180/null"
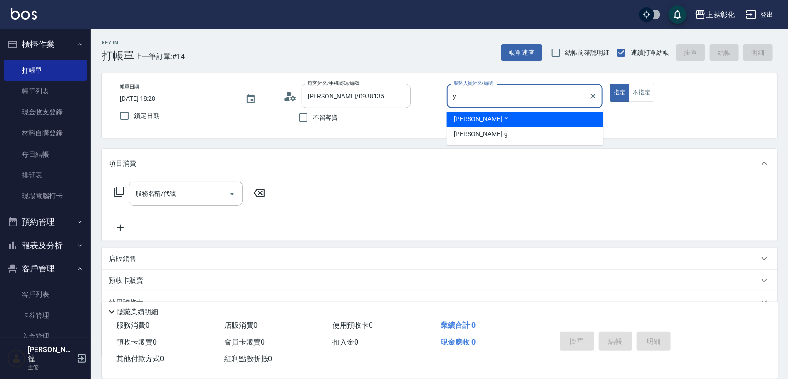
type input "[PERSON_NAME]-Y"
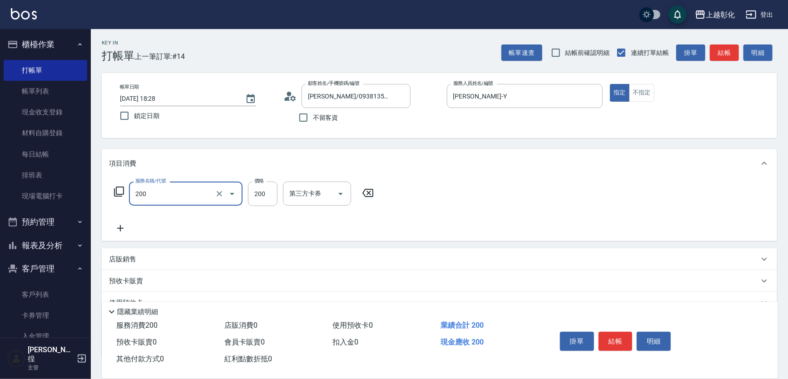
type input "New洗專案(200)"
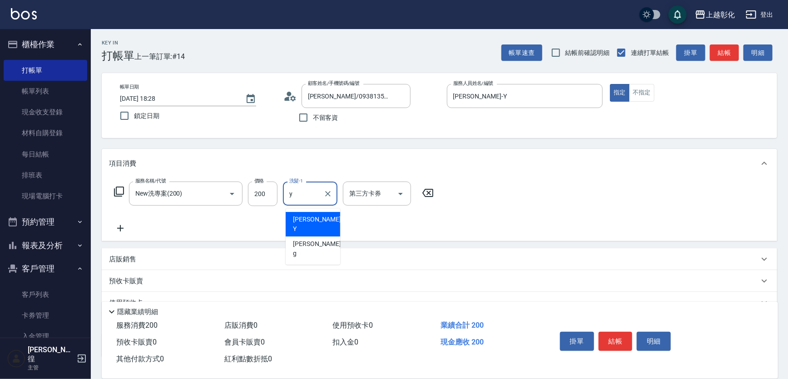
type input "[PERSON_NAME]-Y"
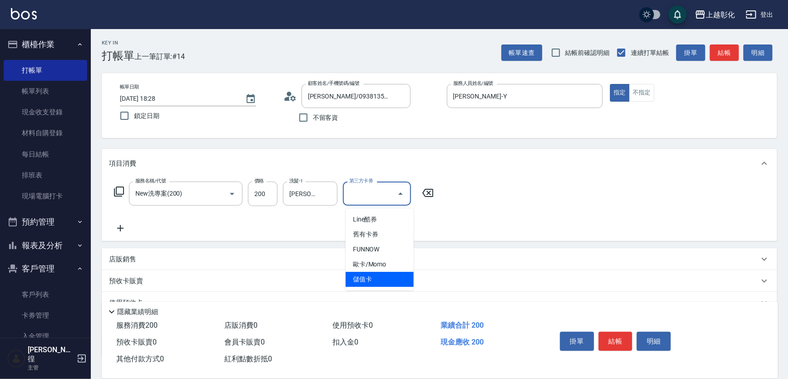
type input "儲值卡"
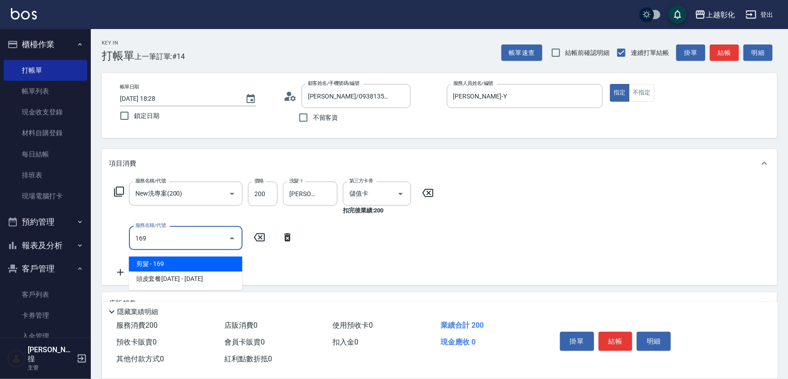
type input "剪髮(169)"
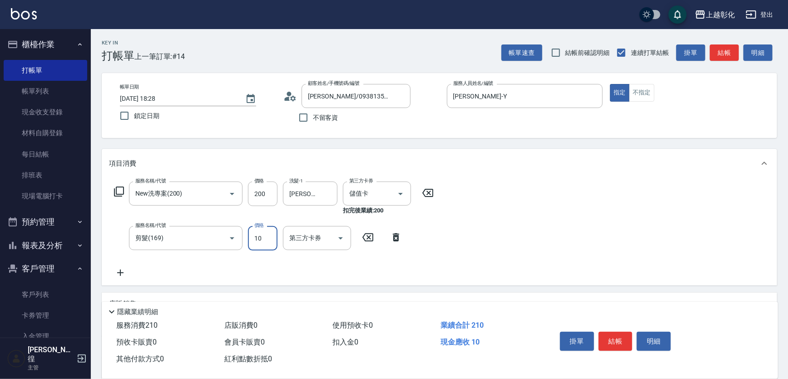
type input "100"
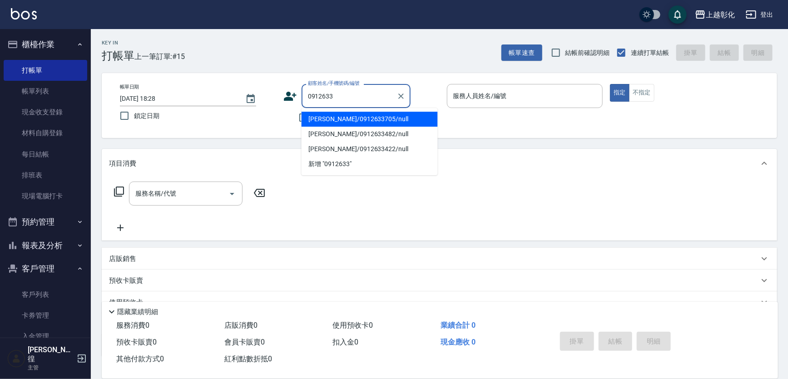
type input "[PERSON_NAME]/0912633705/null"
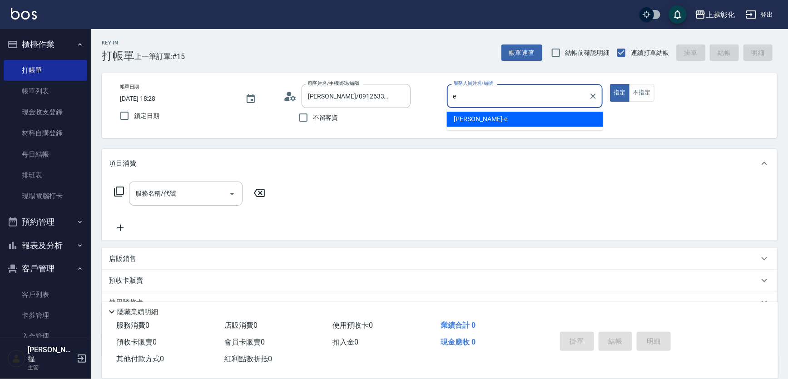
type input "[PERSON_NAME]-e"
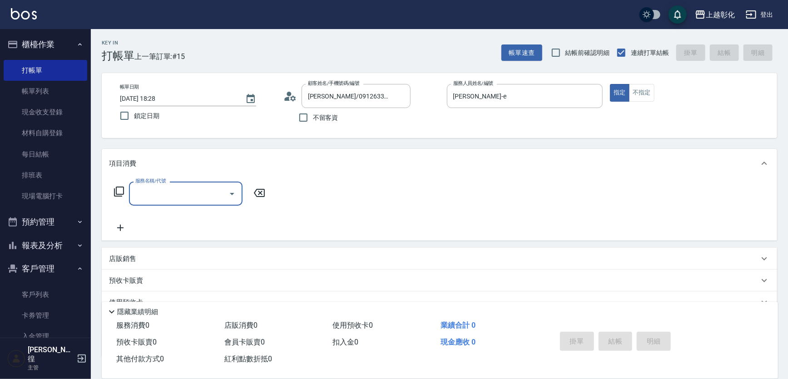
type input "f"
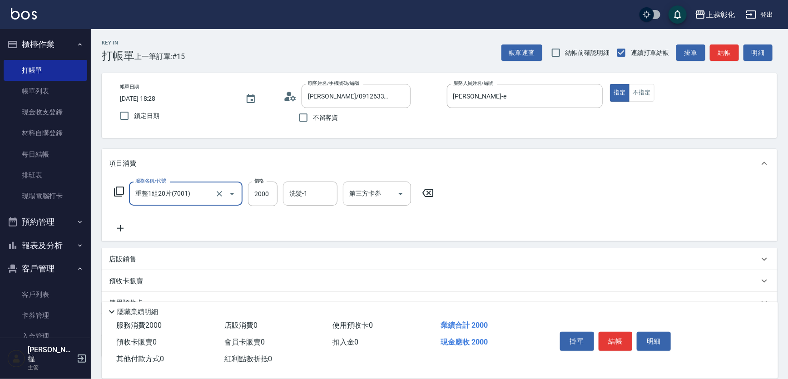
type input "重整1組20片(7001)"
type input "3000"
type input "ㄙ"
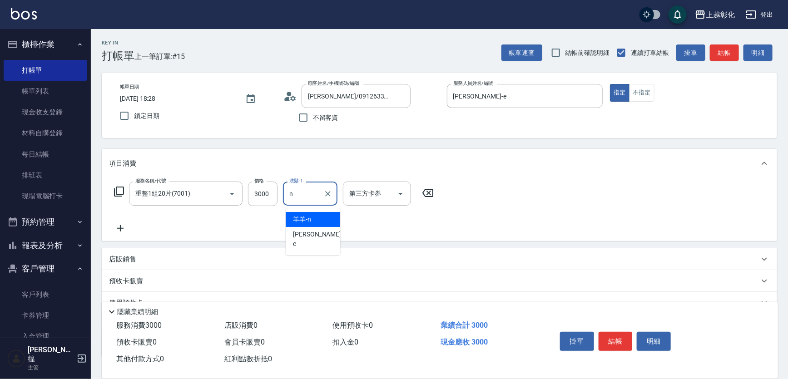
type input "羊羊-n"
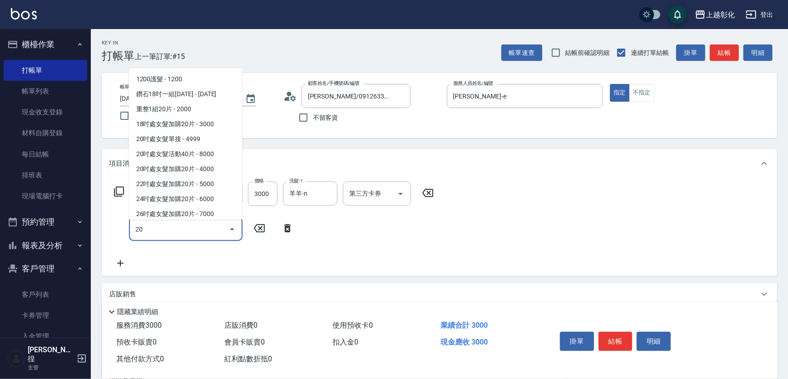
scroll to position [266, 0]
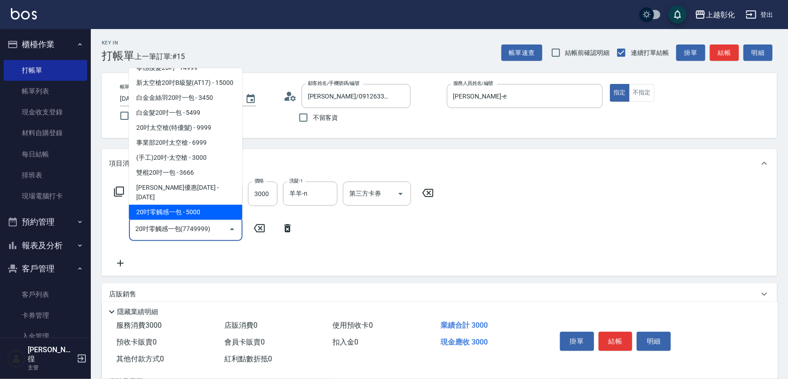
type input "20吋零觸感一包(7749999)"
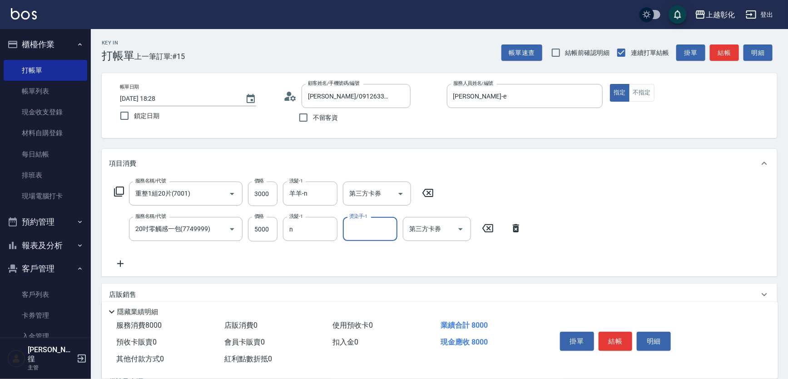
type input "羊羊-n"
type input "[PERSON_NAME]-e"
click at [327, 234] on icon "Clear" at bounding box center [327, 229] width 9 height 9
click at [130, 269] on icon at bounding box center [120, 264] width 23 height 11
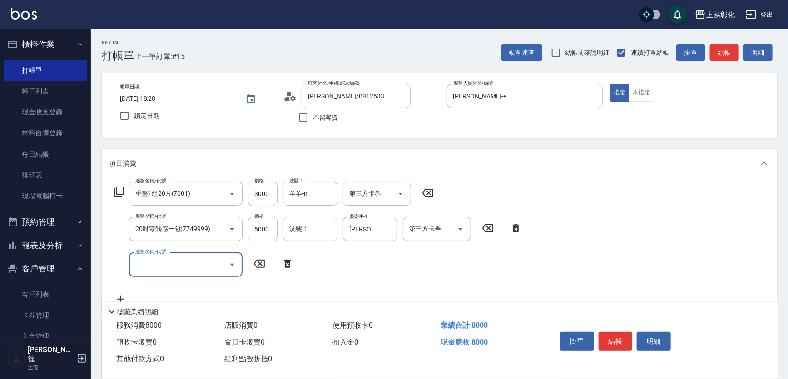
click at [151, 268] on input "服務名稱/代號" at bounding box center [179, 265] width 92 height 16
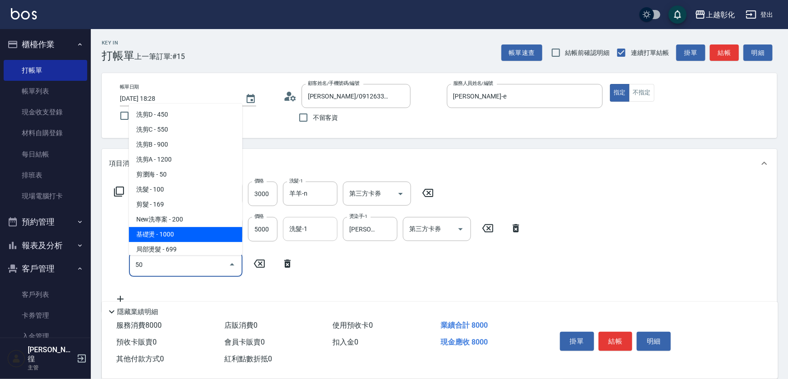
type input "501"
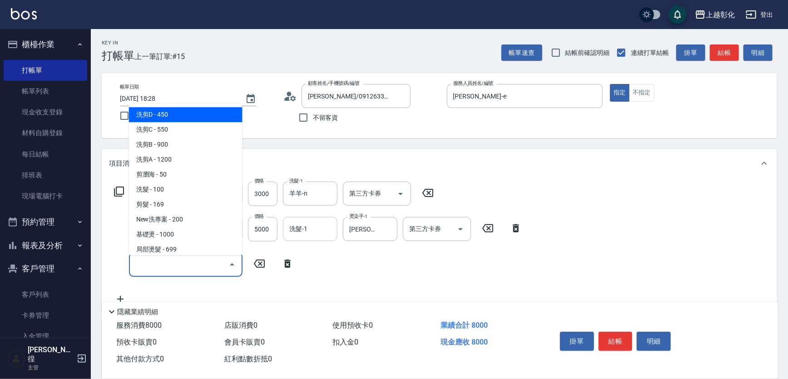
type input "g"
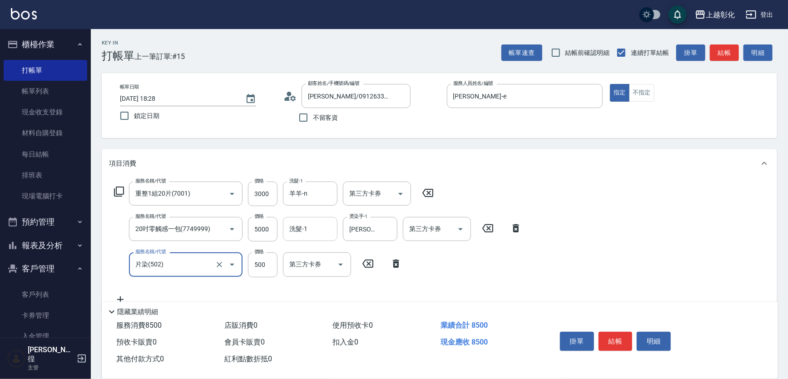
type input "片染(502)"
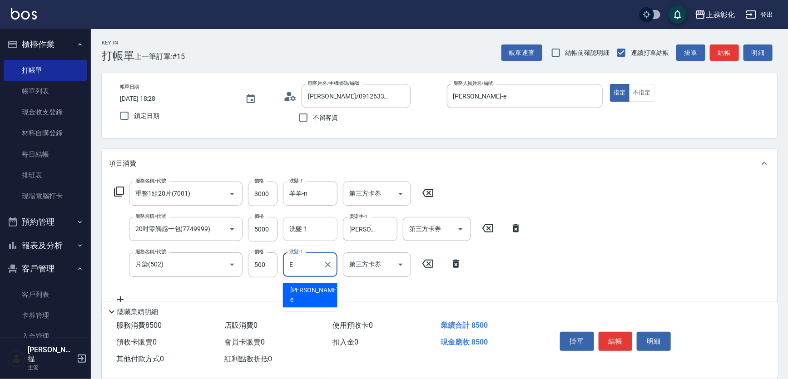
type input "[PERSON_NAME]-e"
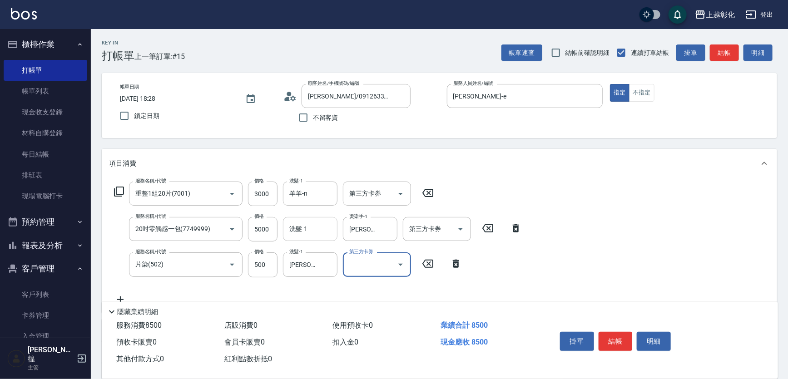
click at [298, 226] on div "洗髮-1 洗髮-1" at bounding box center [310, 229] width 55 height 24
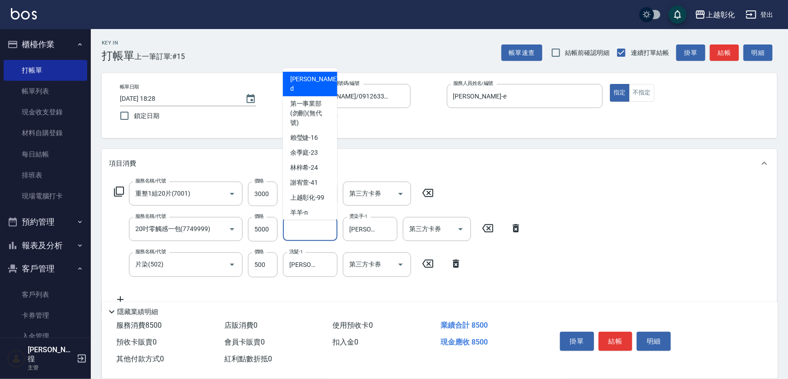
type input "ㄙ"
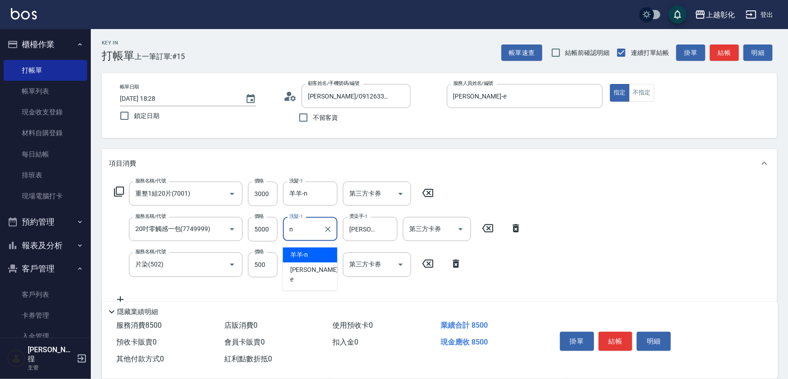
type input "羊羊-n"
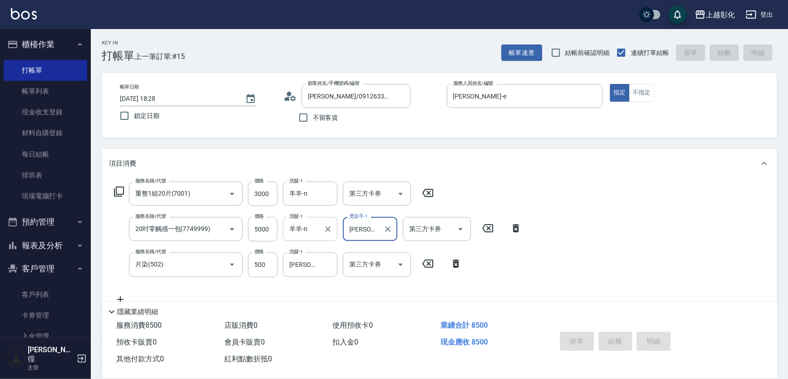
type input "[DATE] 18:29"
